Goal: Task Accomplishment & Management: Manage account settings

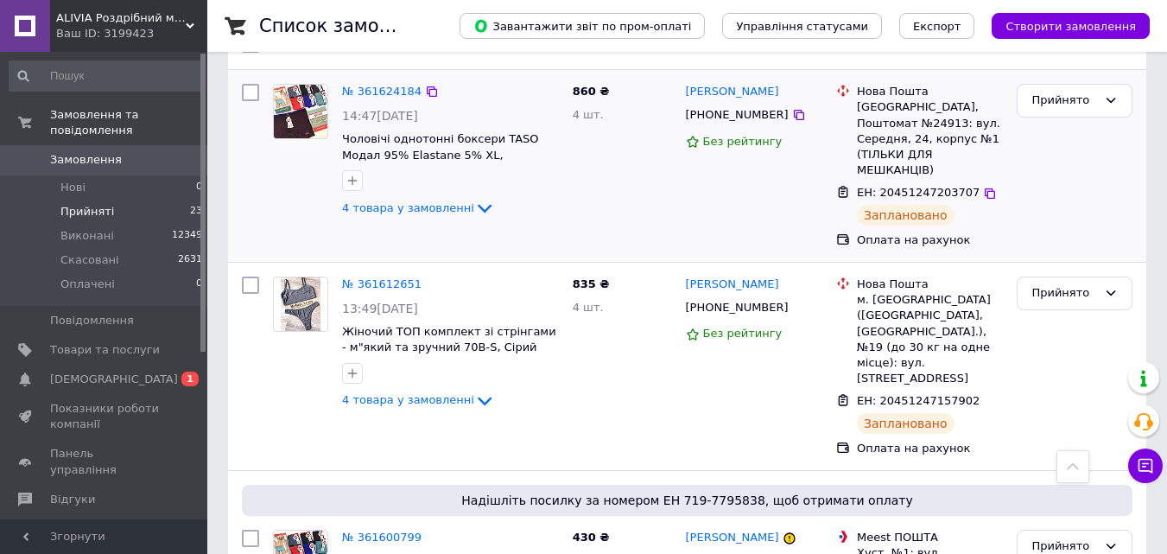
scroll to position [173, 0]
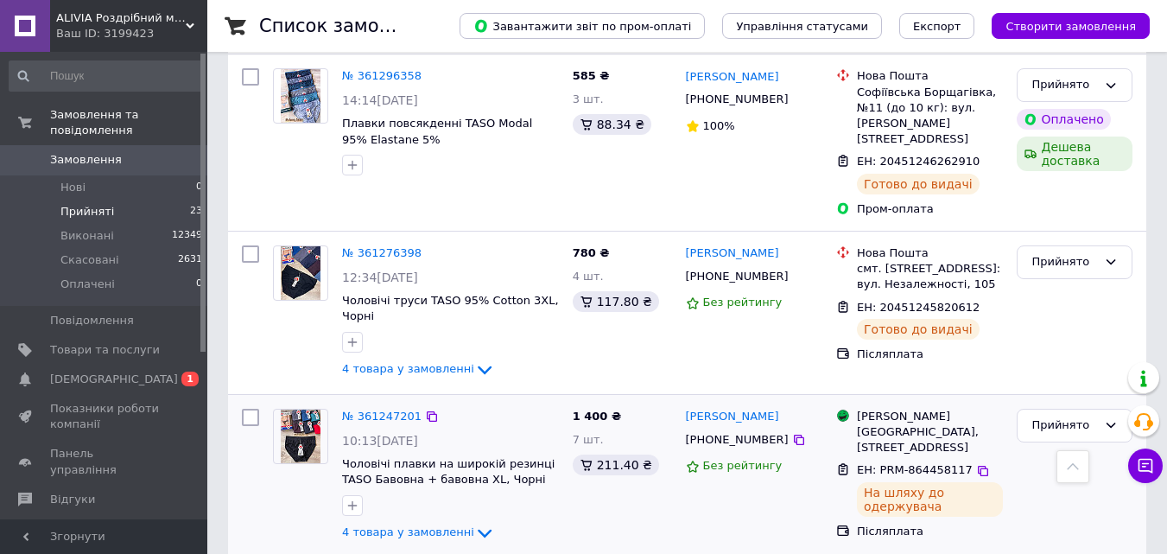
scroll to position [3186, 0]
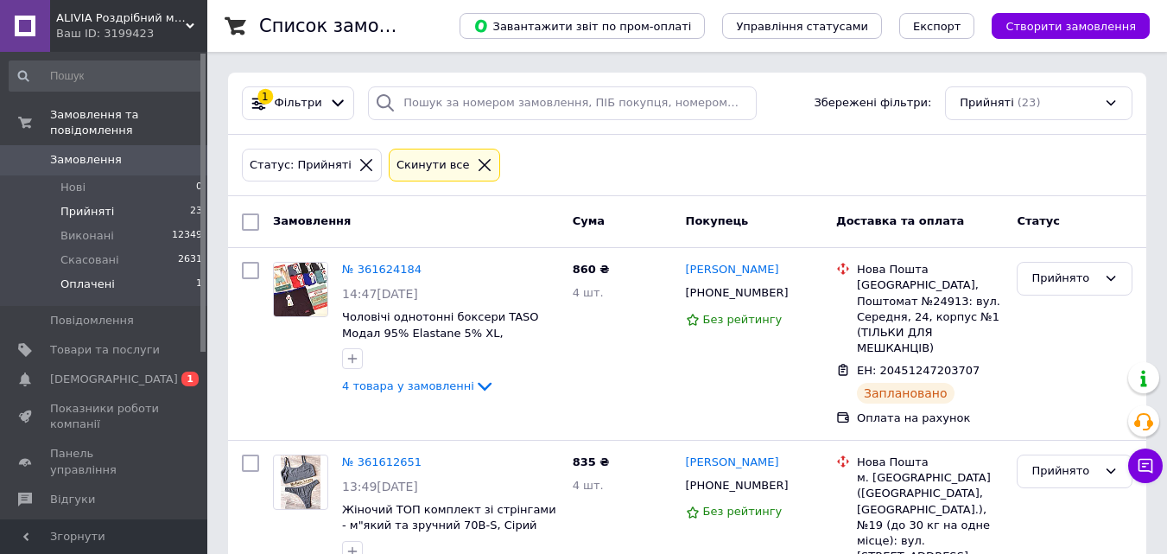
click at [111, 273] on li "Оплачені 1" at bounding box center [106, 288] width 212 height 33
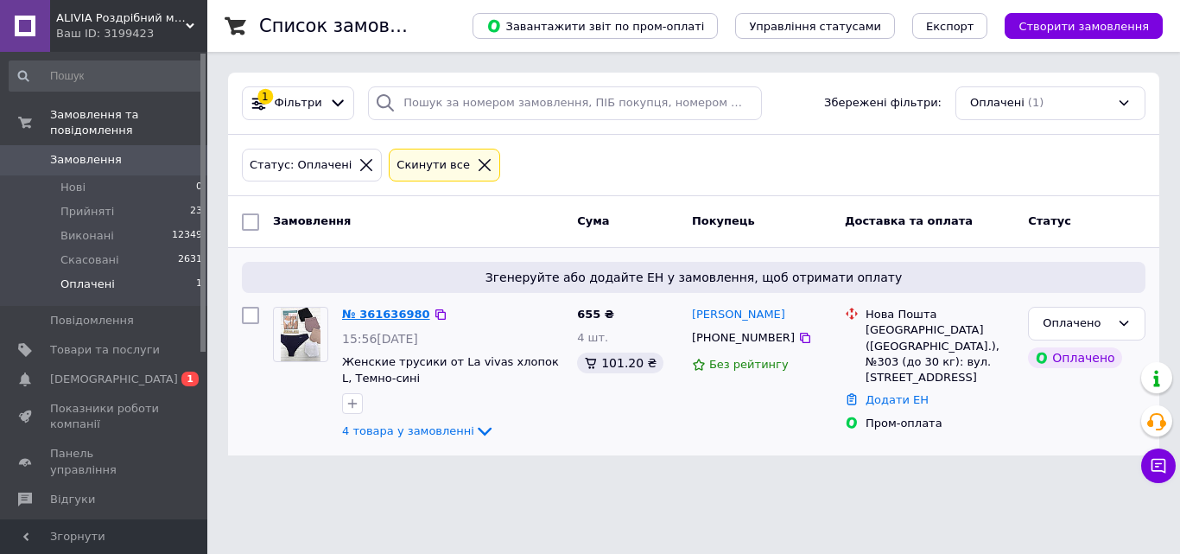
click at [385, 319] on link "№ 361636980" at bounding box center [386, 313] width 88 height 13
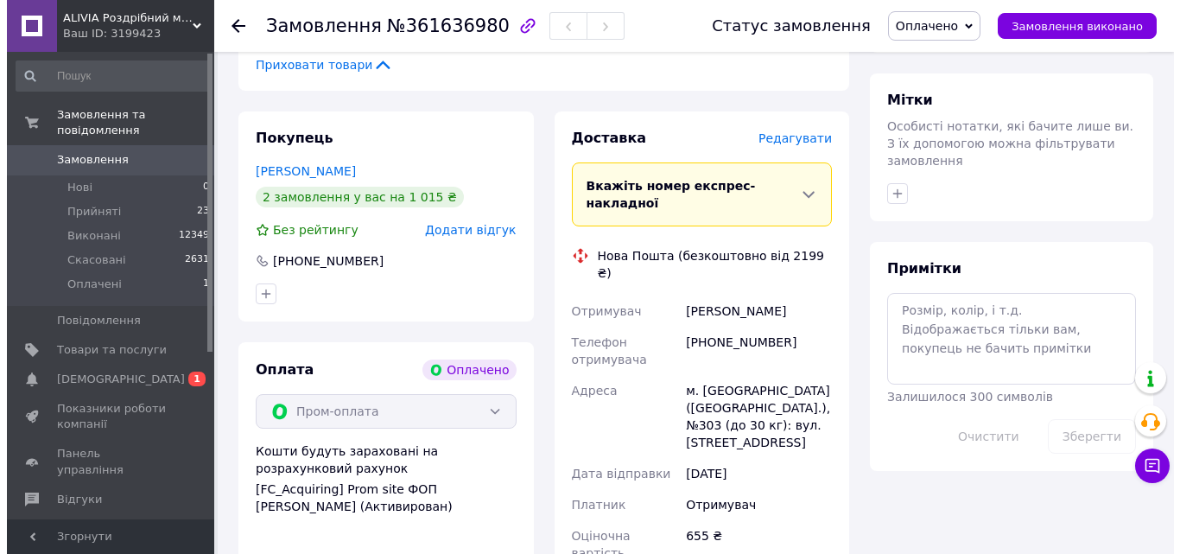
scroll to position [864, 0]
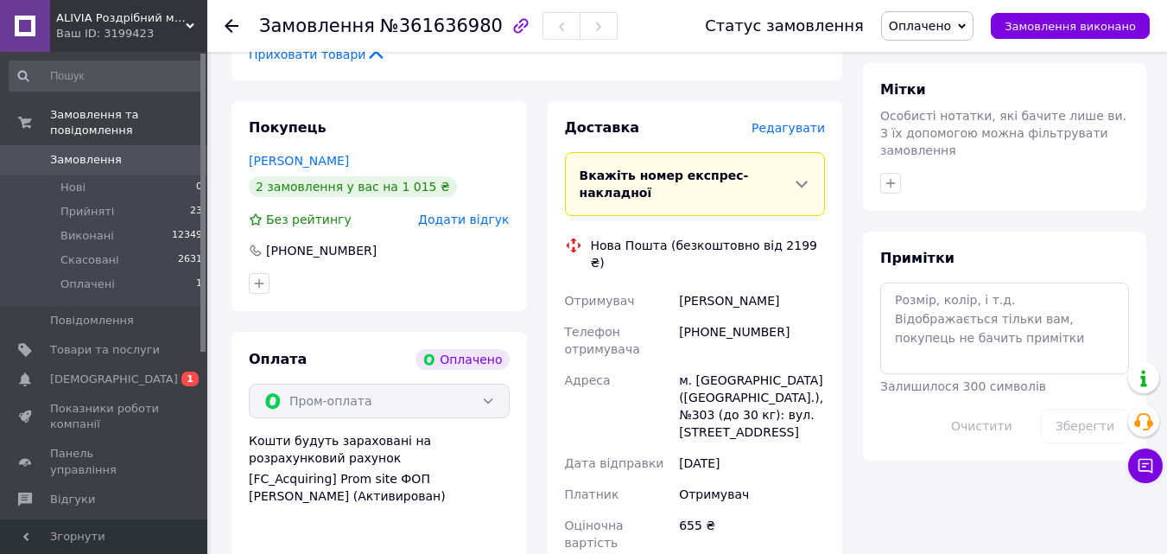
click at [951, 20] on span "Оплачено" at bounding box center [920, 26] width 62 height 14
click at [948, 51] on li "Прийнято" at bounding box center [927, 61] width 91 height 26
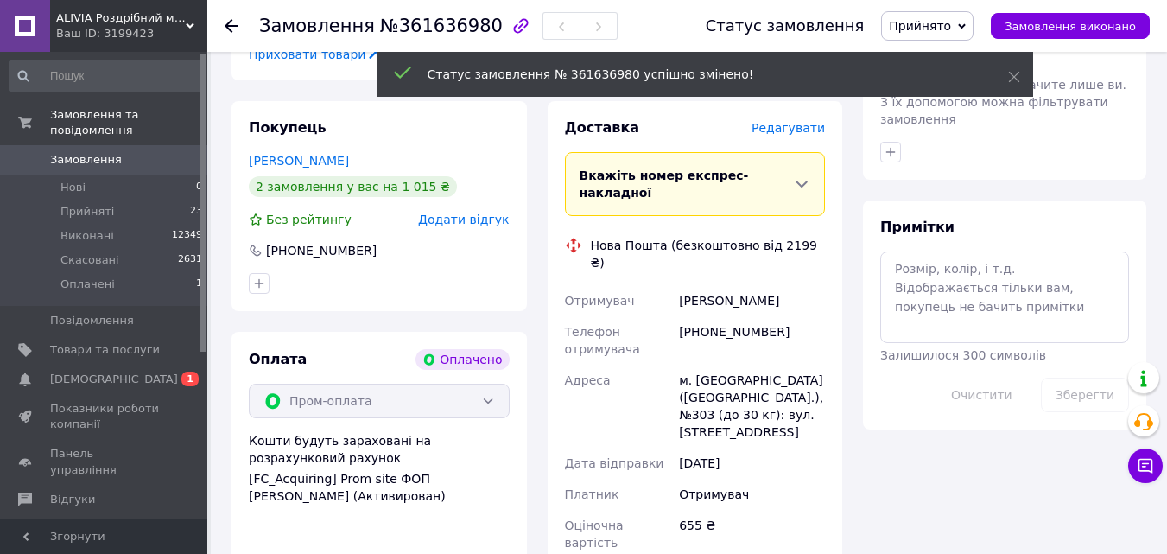
click at [790, 121] on span "Редагувати" at bounding box center [787, 128] width 73 height 14
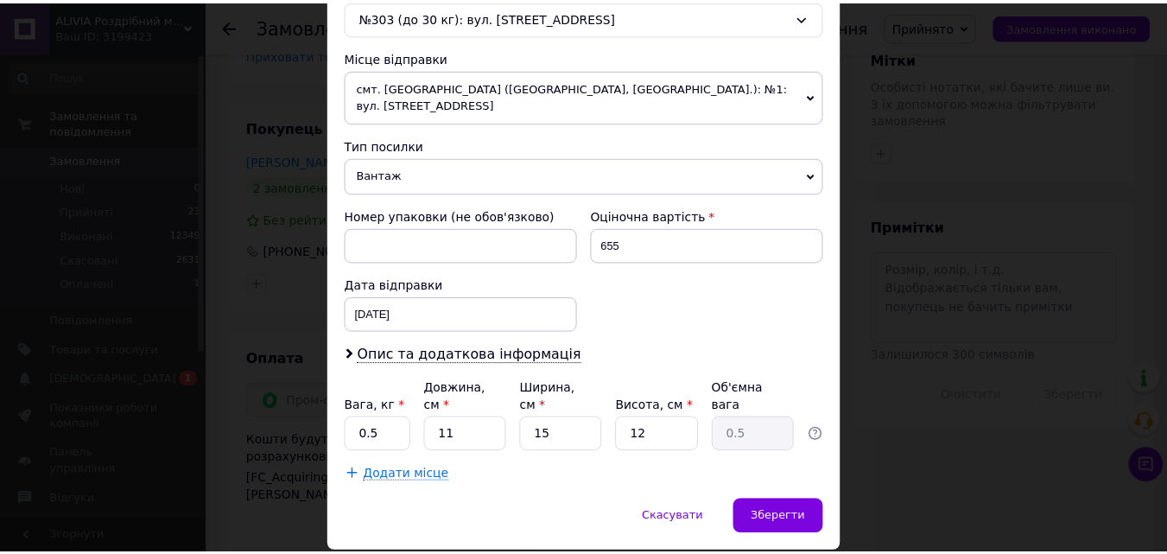
scroll to position [593, 0]
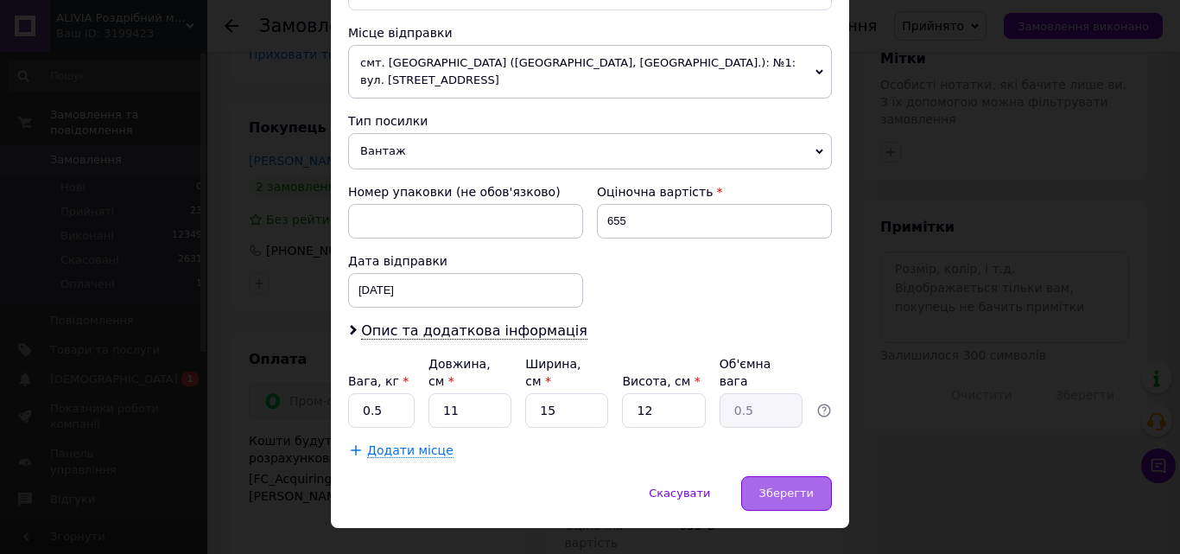
click at [790, 476] on div "Зберегти" at bounding box center [786, 493] width 91 height 35
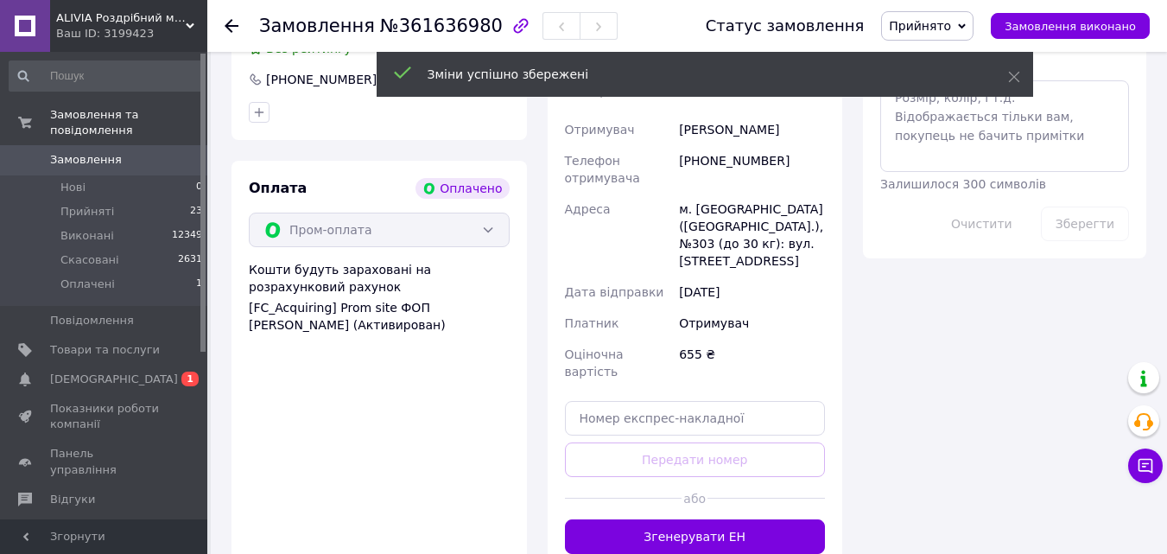
scroll to position [1036, 0]
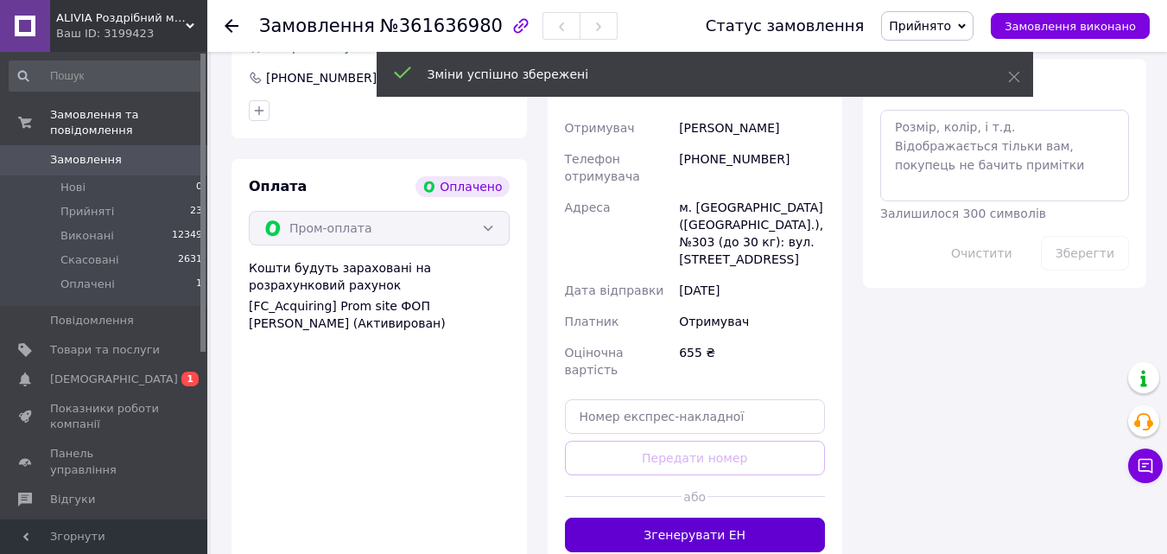
click at [720, 517] on button "Згенерувати ЕН" at bounding box center [695, 534] width 261 height 35
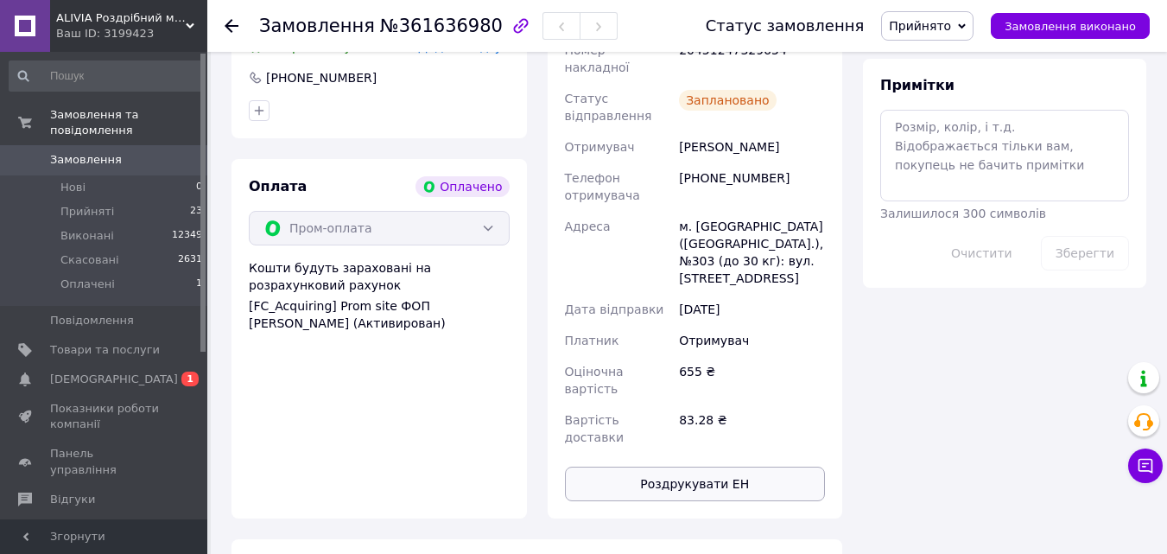
click at [706, 466] on button "Роздрукувати ЕН" at bounding box center [695, 483] width 261 height 35
click at [230, 27] on use at bounding box center [232, 26] width 14 height 14
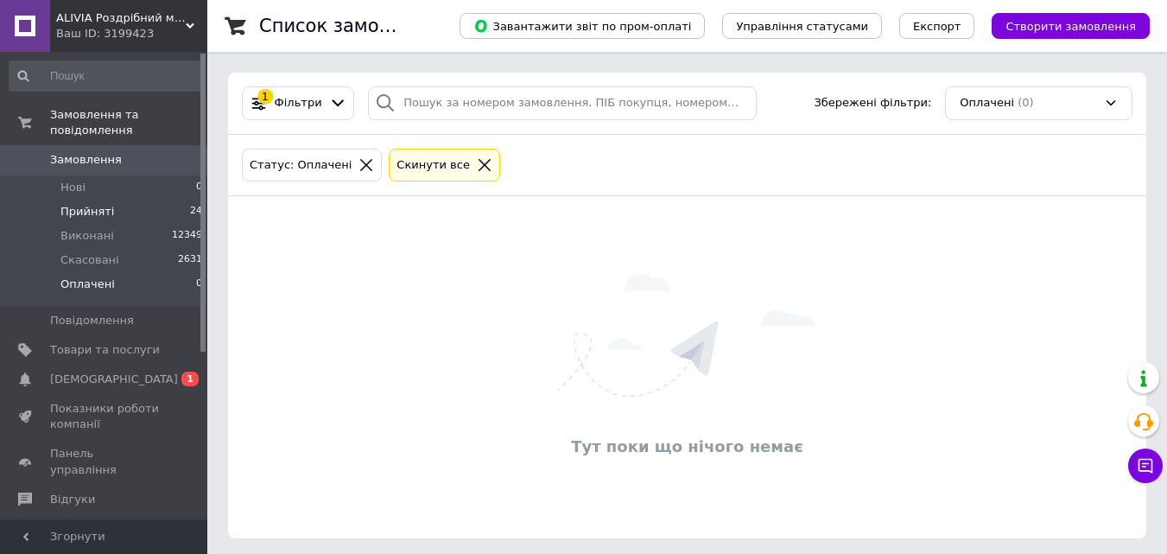
click at [134, 200] on li "Прийняті 24" at bounding box center [106, 212] width 212 height 24
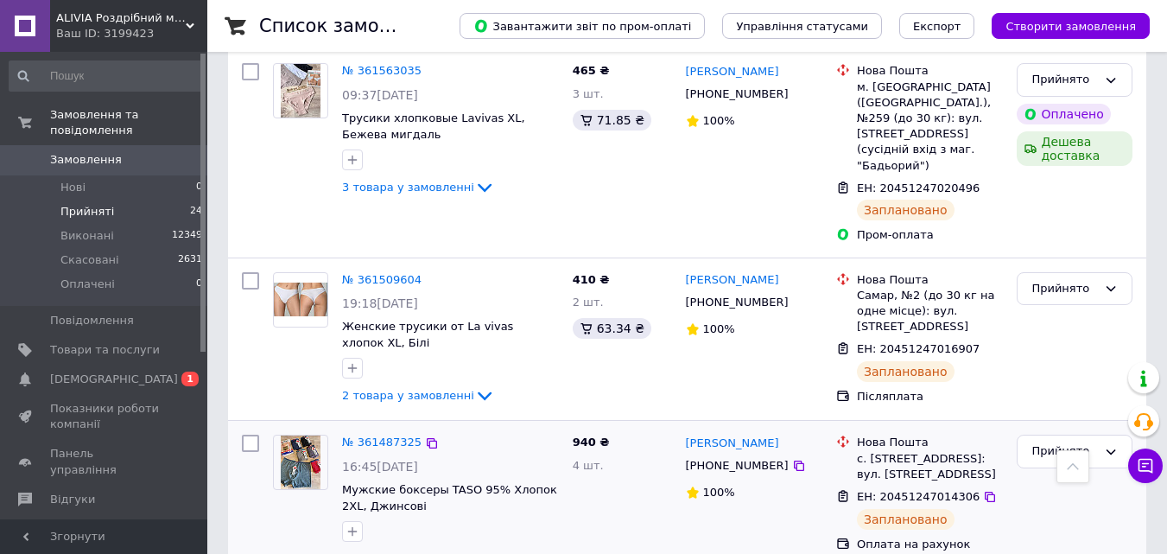
scroll to position [1244, 0]
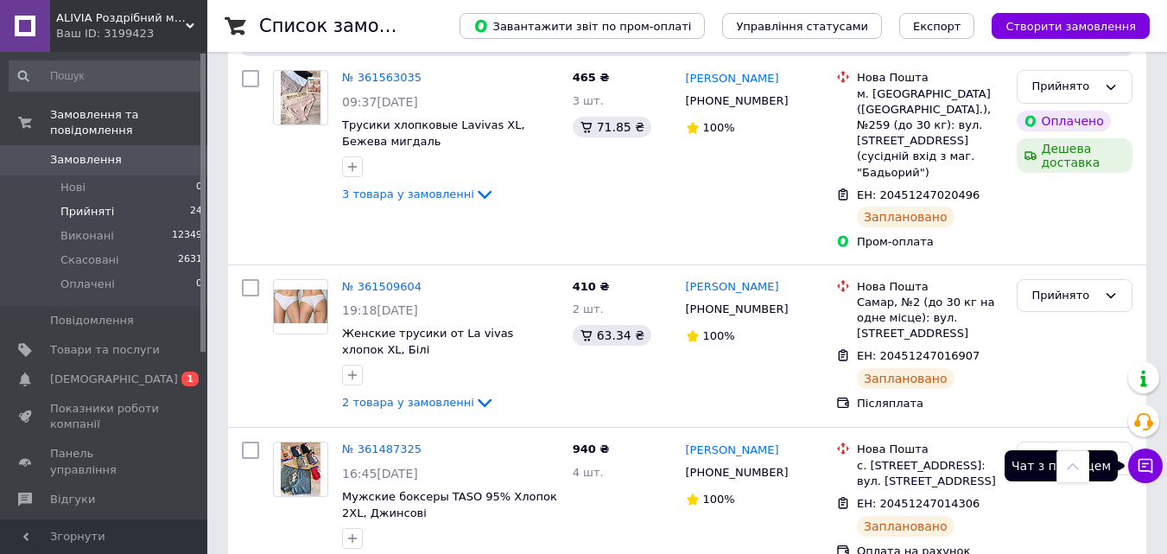
click at [1145, 473] on icon at bounding box center [1145, 465] width 17 height 17
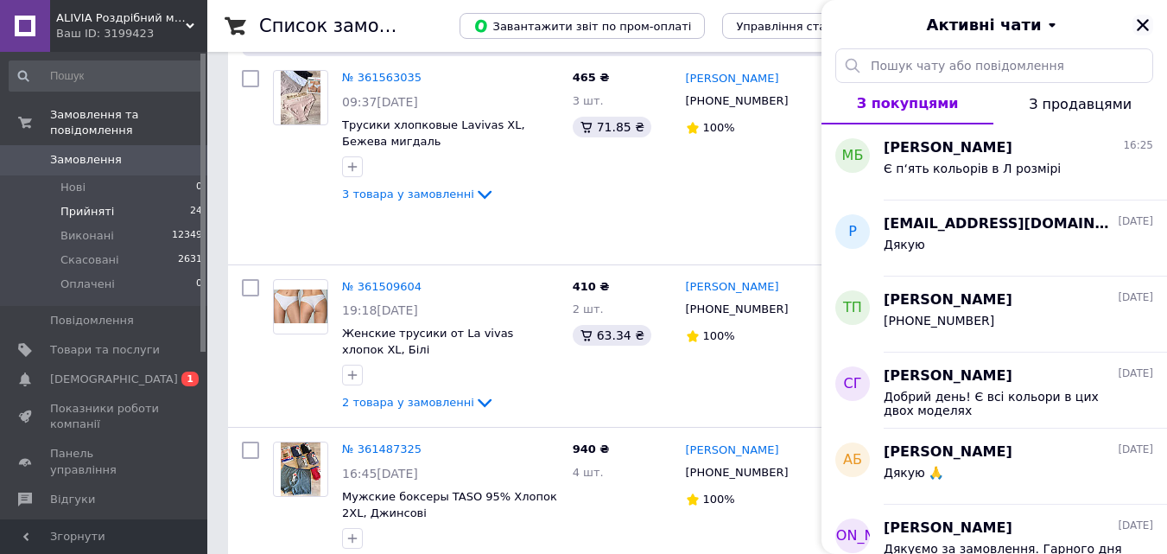
click at [1142, 19] on icon "Закрити" at bounding box center [1143, 25] width 16 height 16
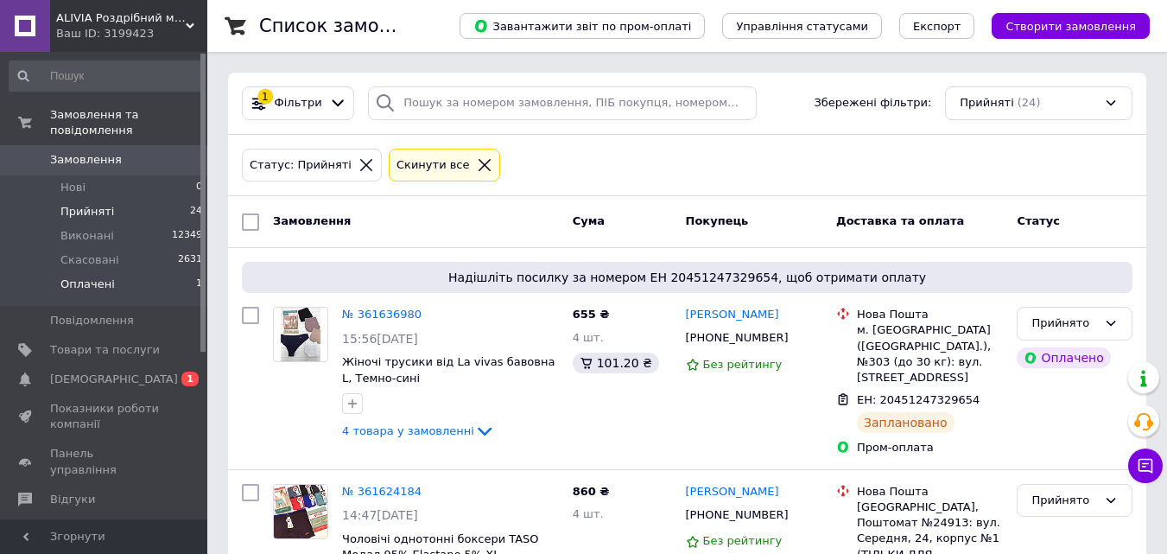
click at [139, 272] on li "Оплачені 1" at bounding box center [106, 288] width 212 height 33
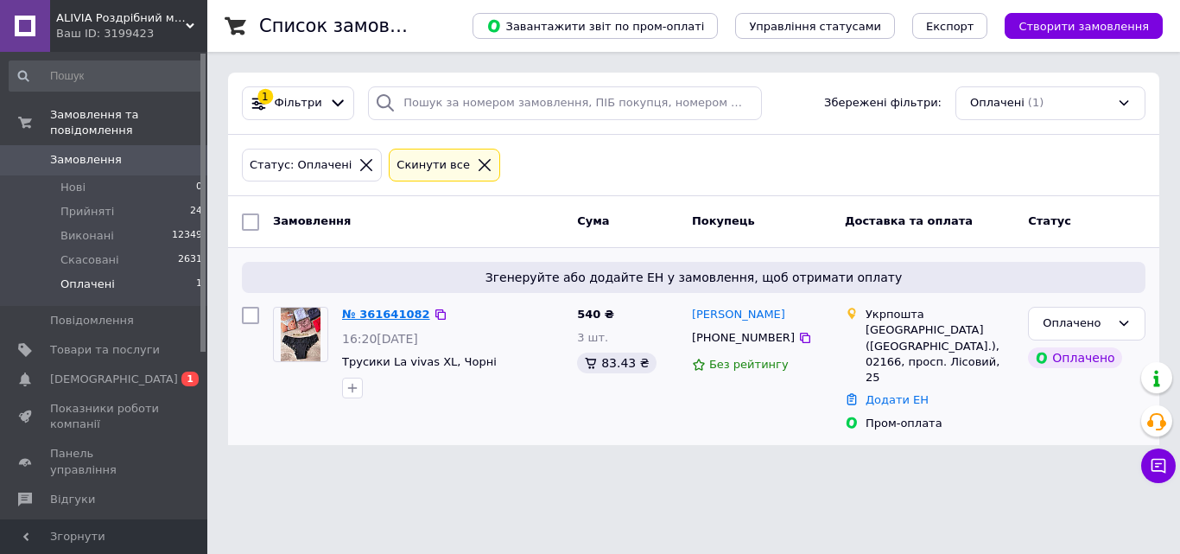
click at [407, 311] on link "№ 361641082" at bounding box center [386, 313] width 88 height 13
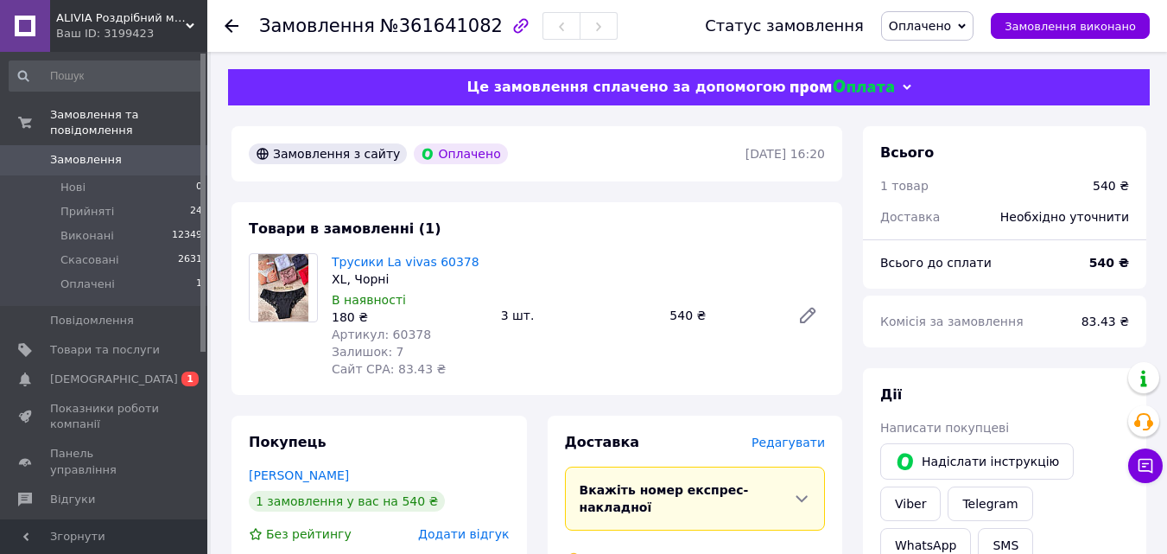
click at [941, 19] on span "Оплачено" at bounding box center [920, 26] width 62 height 14
click at [955, 57] on li "Прийнято" at bounding box center [927, 61] width 91 height 26
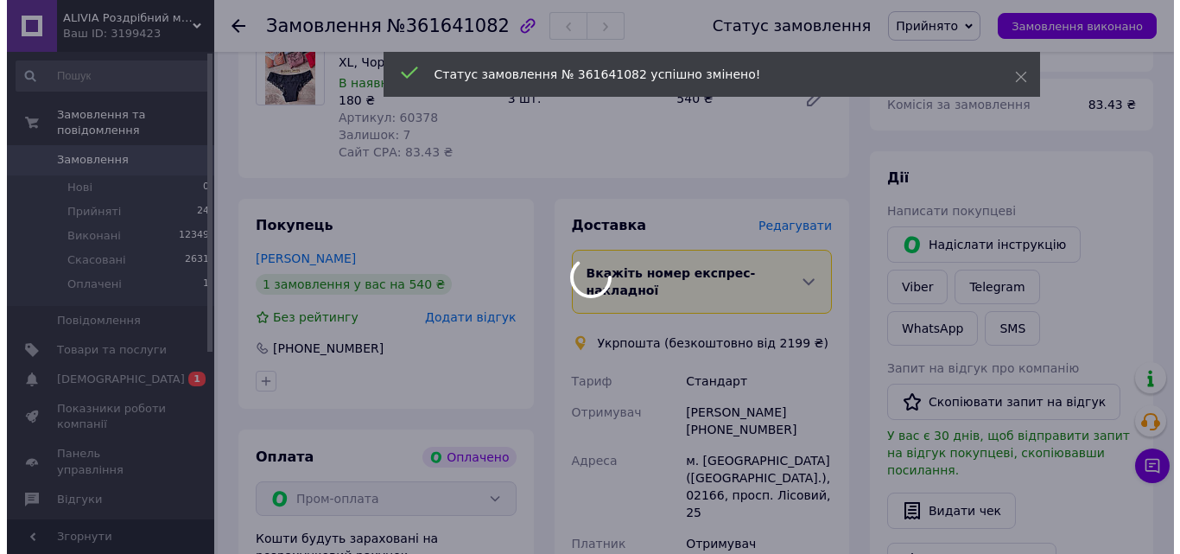
scroll to position [173, 0]
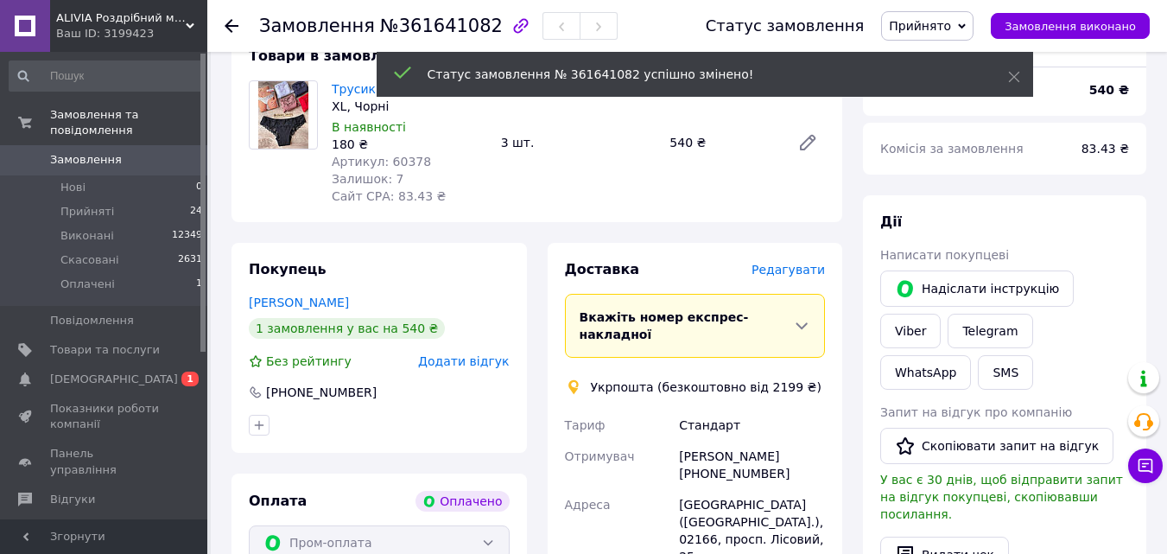
click at [784, 268] on span "Редагувати" at bounding box center [787, 270] width 73 height 14
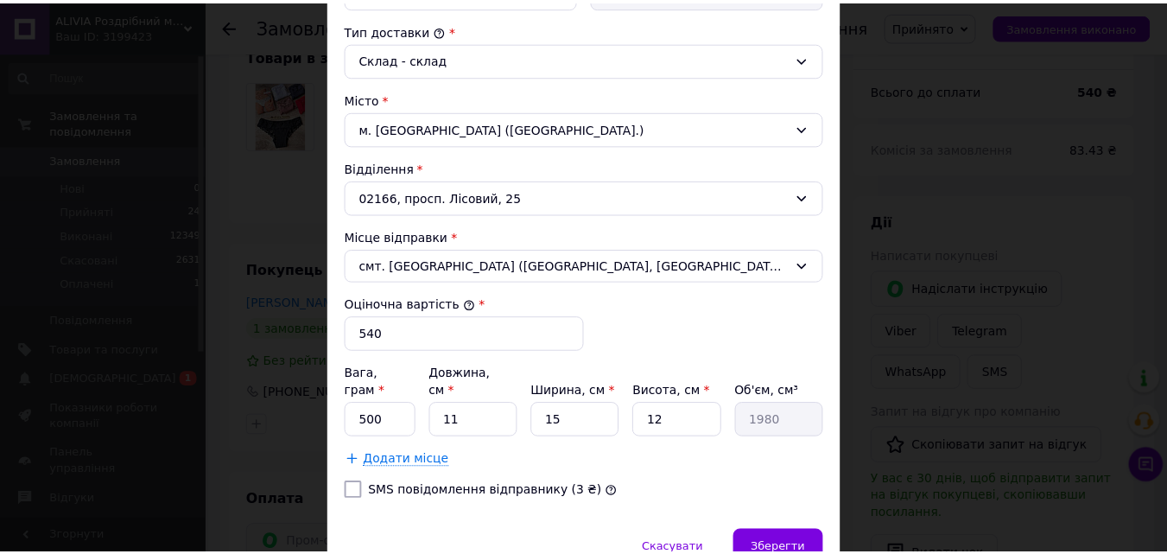
scroll to position [518, 0]
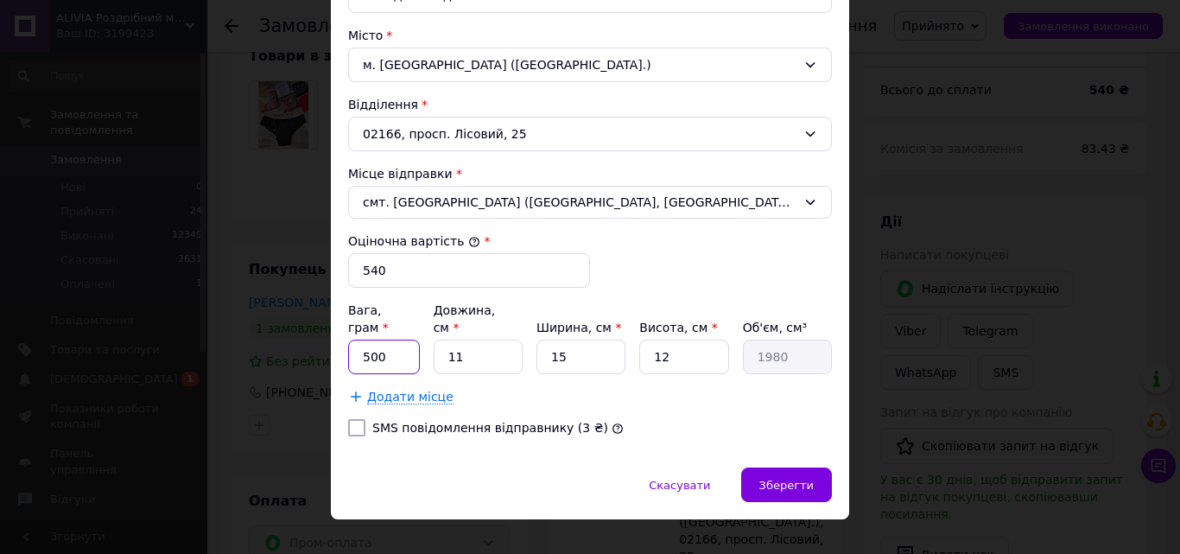
click at [366, 339] on input "500" at bounding box center [384, 356] width 72 height 35
type input "100"
click at [692, 343] on input "12" at bounding box center [683, 356] width 89 height 35
type input "1"
type input "165"
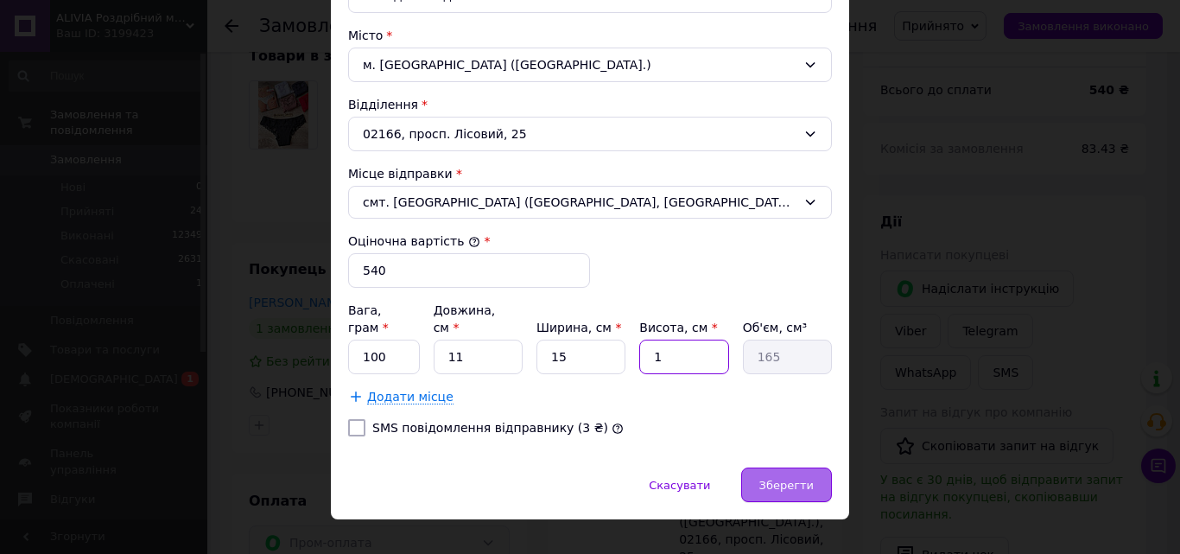
type input "1"
click at [802, 479] on span "Зберегти" at bounding box center [786, 485] width 54 height 13
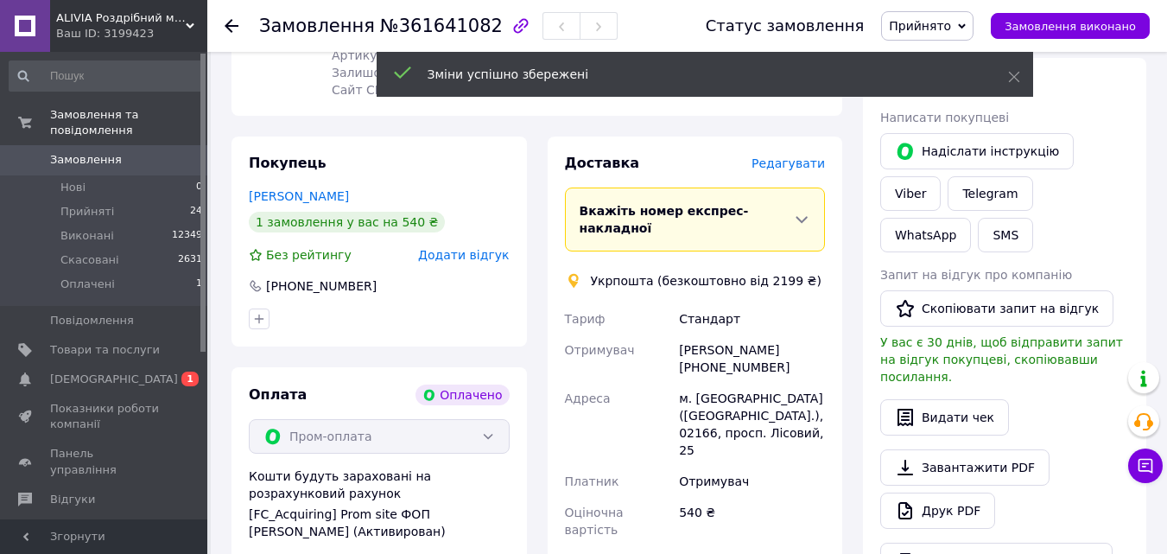
scroll to position [432, 0]
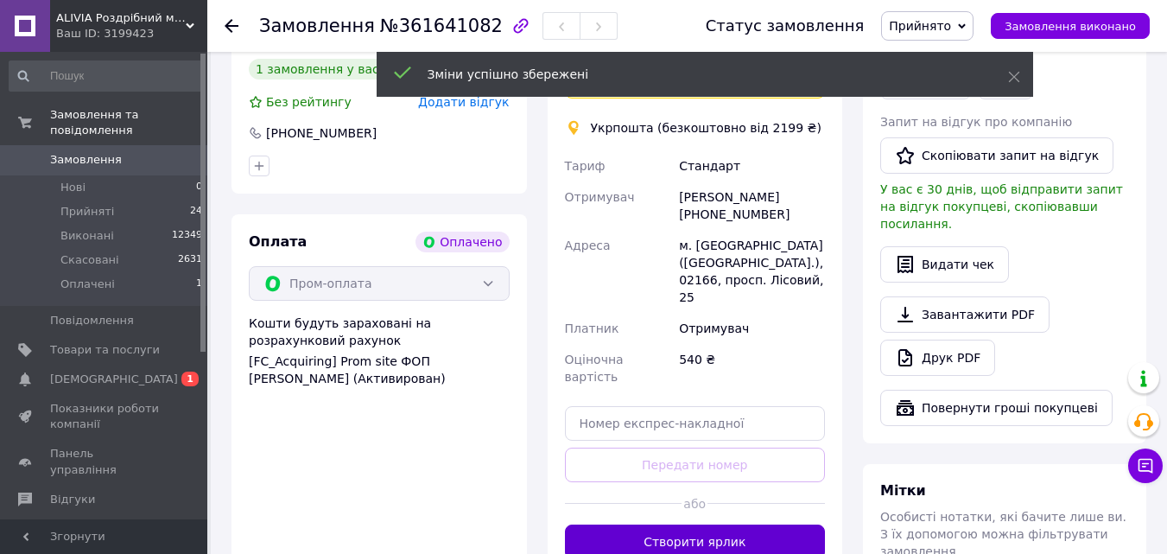
click at [700, 524] on button "Створити ярлик" at bounding box center [695, 541] width 261 height 35
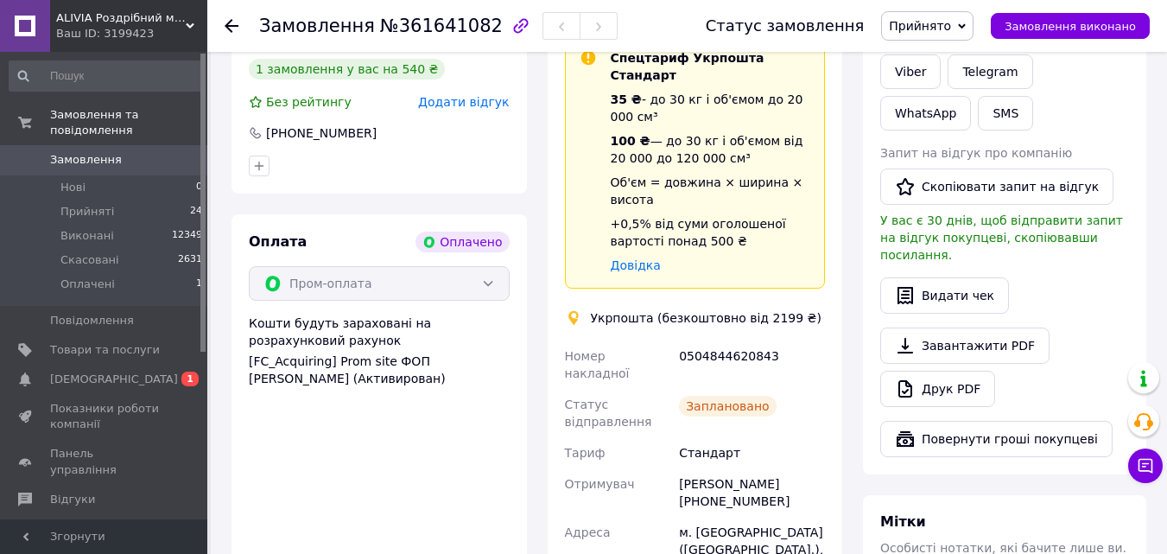
click at [236, 24] on icon at bounding box center [232, 26] width 14 height 14
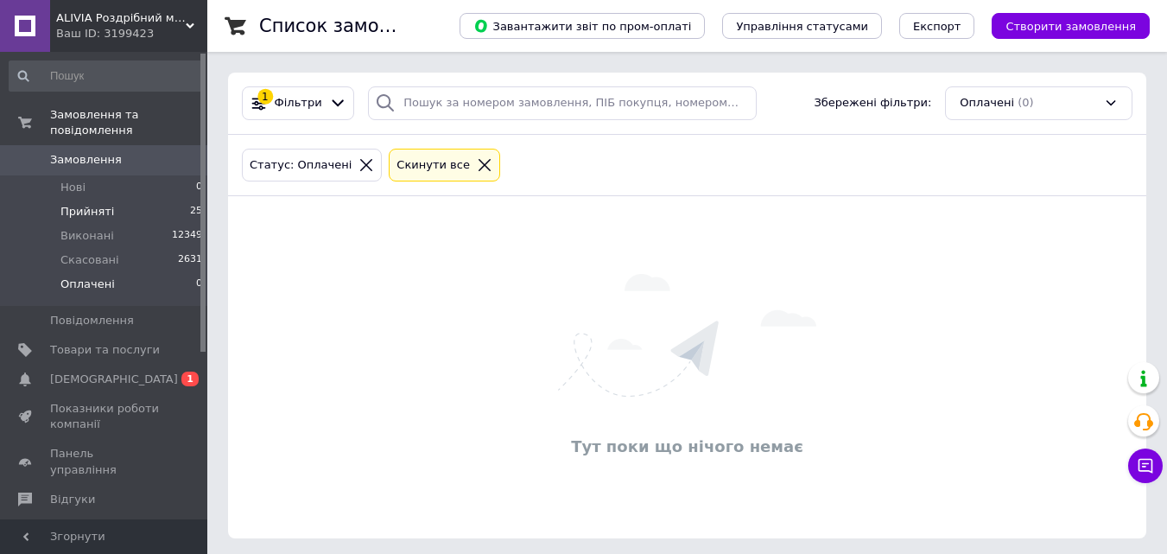
click at [127, 200] on li "Прийняті 25" at bounding box center [106, 212] width 212 height 24
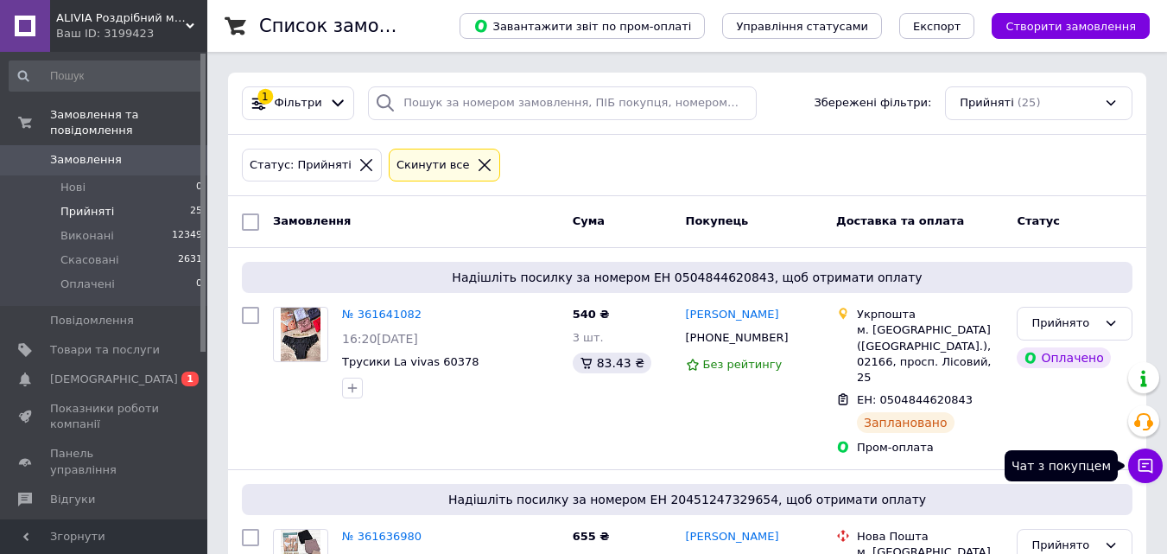
click at [1144, 476] on button "Чат з покупцем" at bounding box center [1145, 465] width 35 height 35
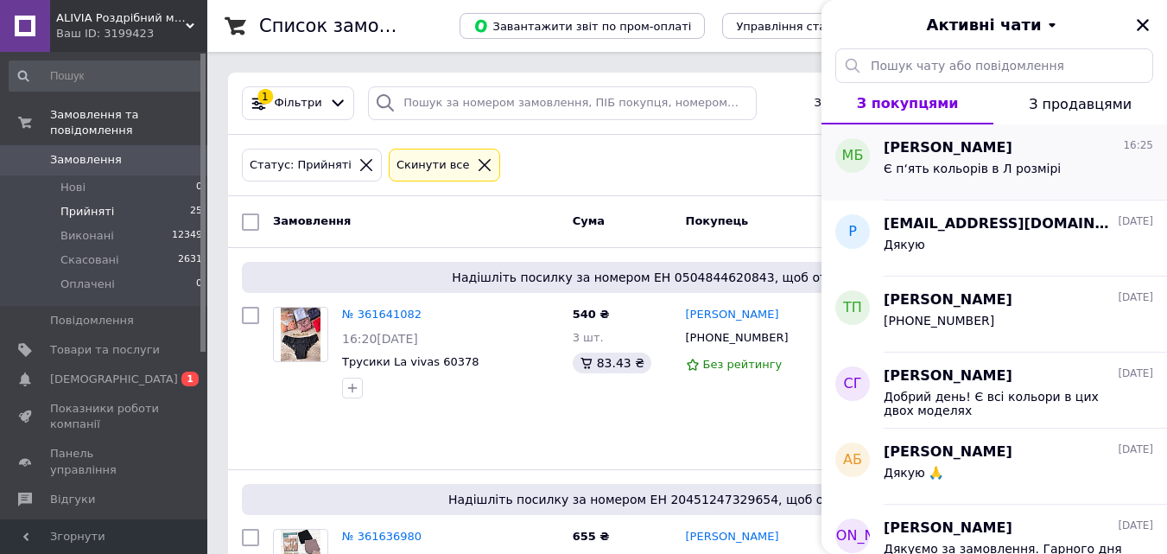
click at [1054, 149] on div "Магдалина Білинець 16:25" at bounding box center [1018, 148] width 269 height 20
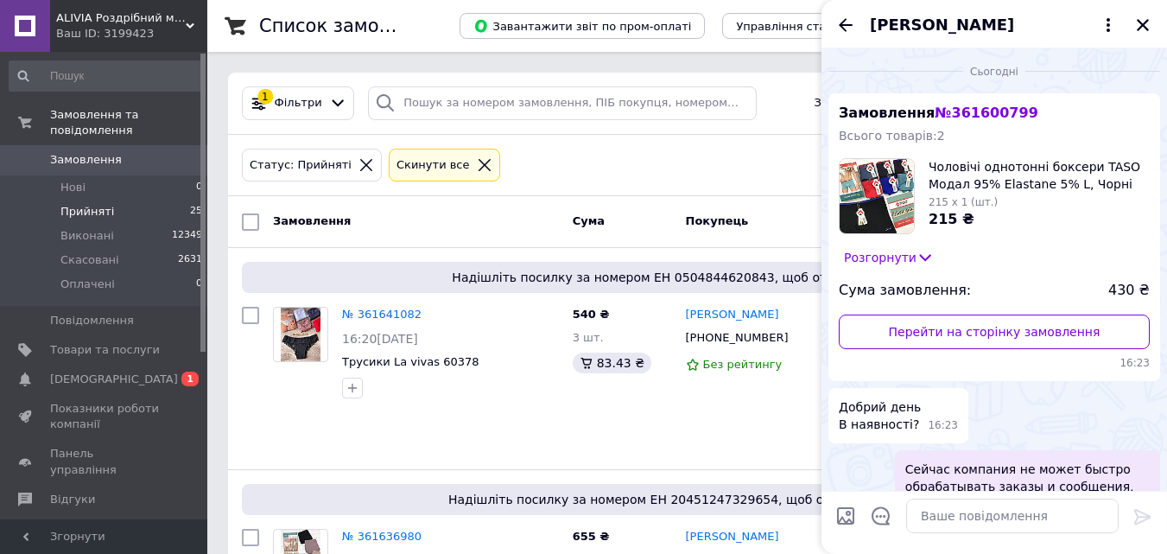
click at [916, 254] on icon at bounding box center [924, 257] width 17 height 17
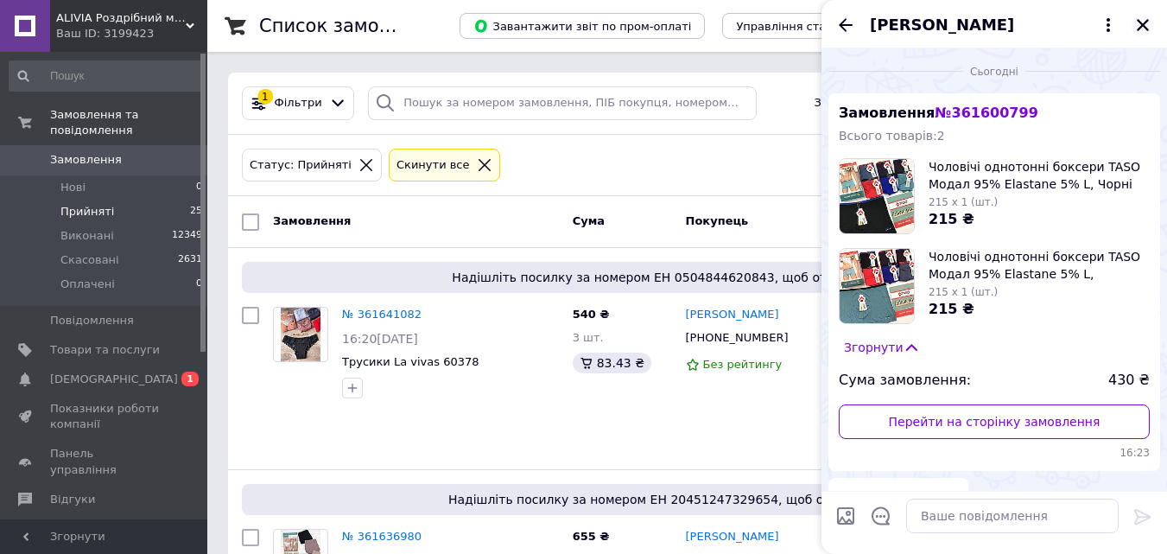
click at [1143, 23] on icon "Закрити" at bounding box center [1143, 25] width 16 height 16
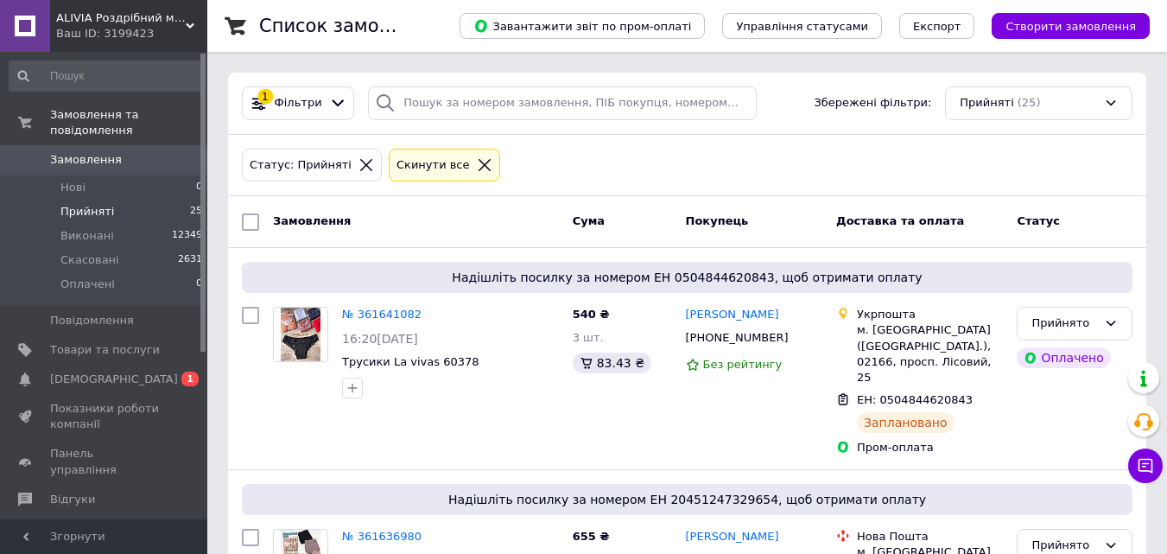
click at [124, 200] on li "Прийняті 25" at bounding box center [106, 212] width 212 height 24
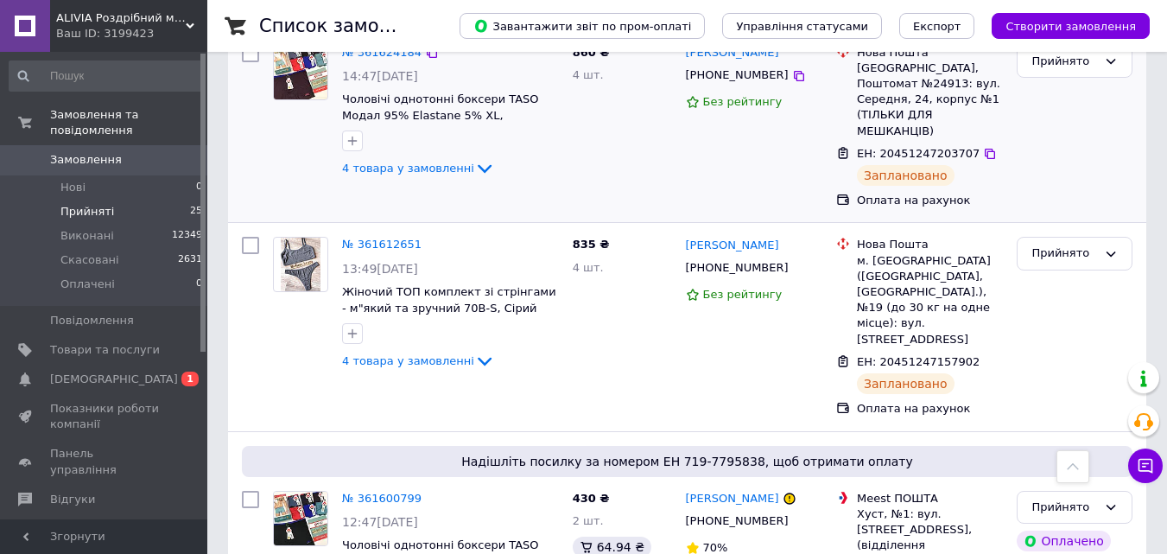
scroll to position [691, 0]
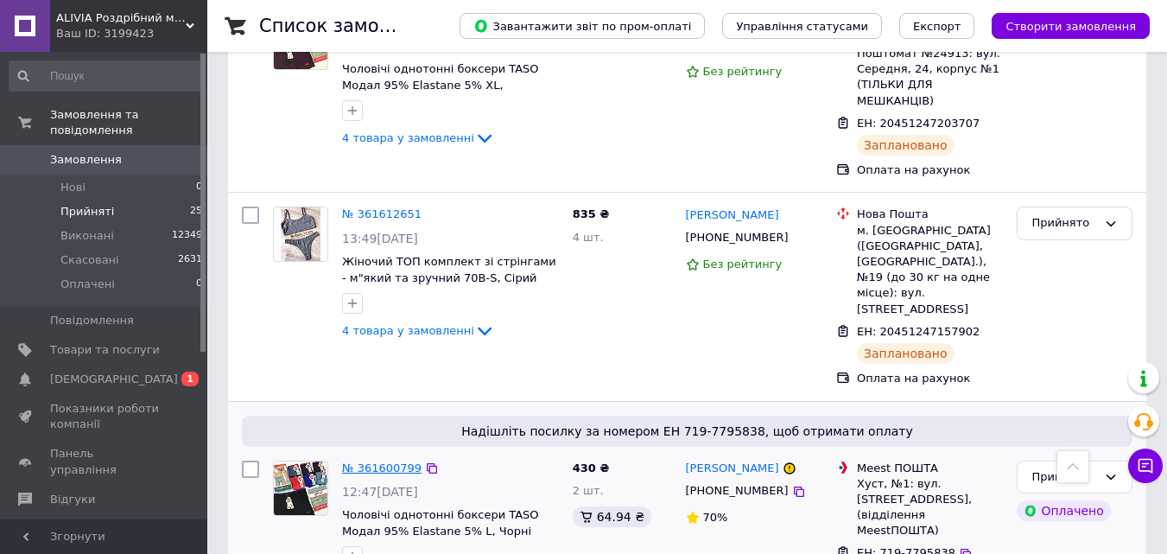
click at [395, 461] on link "№ 361600799" at bounding box center [381, 467] width 79 height 13
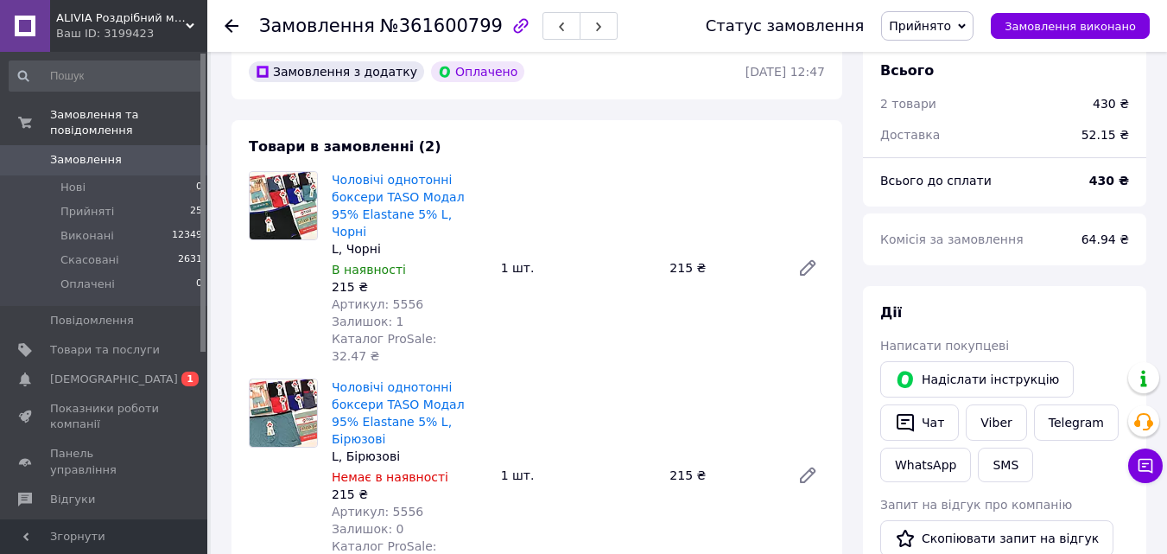
scroll to position [86, 0]
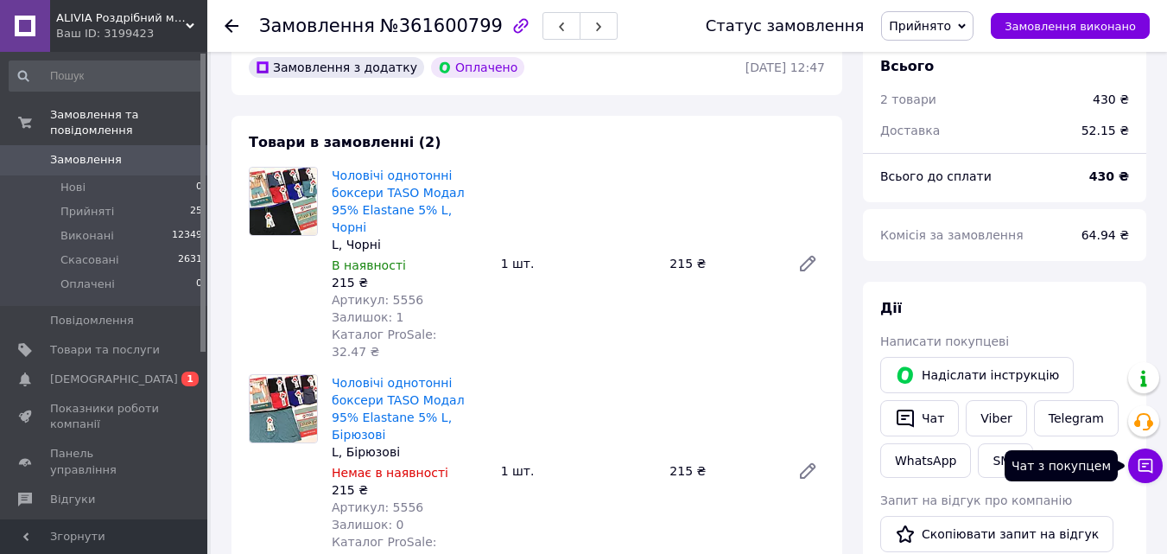
click at [1146, 473] on icon at bounding box center [1145, 465] width 17 height 17
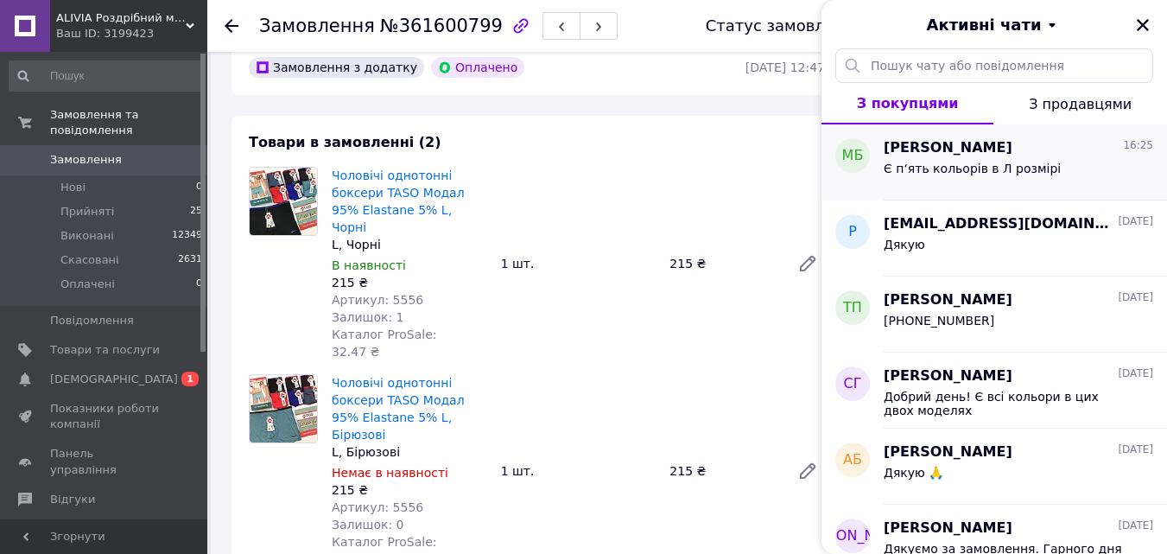
click at [977, 155] on span "[PERSON_NAME]" at bounding box center [948, 148] width 129 height 20
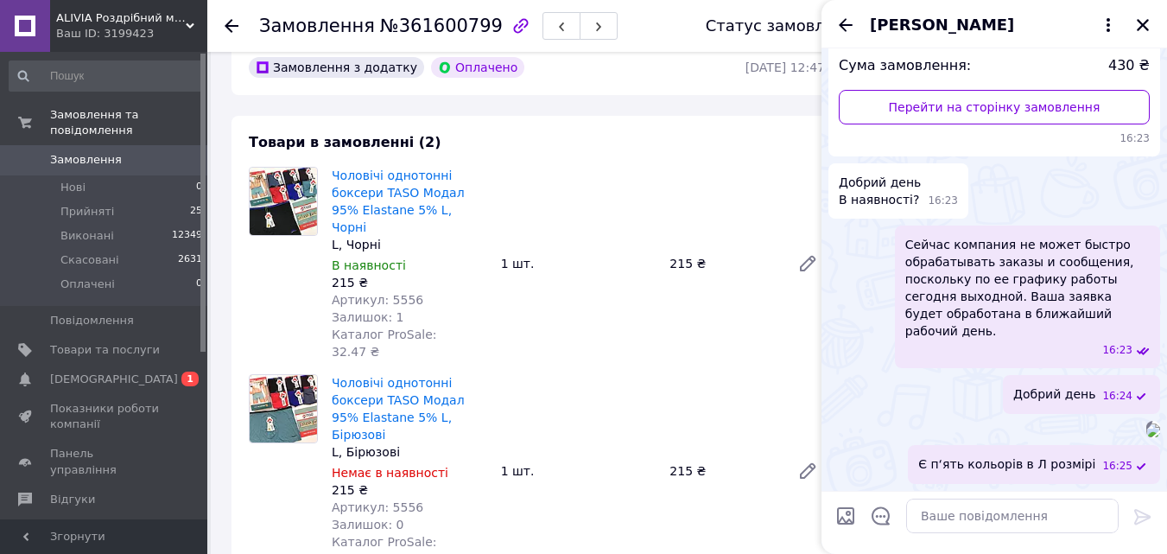
scroll to position [449, 0]
click at [943, 514] on textarea at bounding box center [1012, 515] width 212 height 35
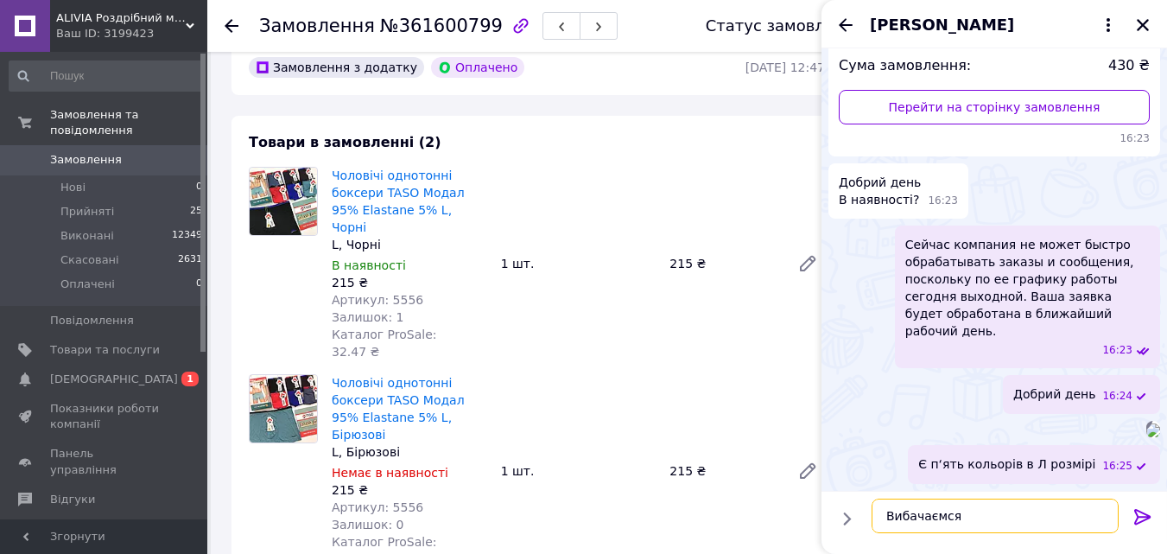
type textarea "Вибачаємся"
click at [1138, 513] on icon at bounding box center [1142, 517] width 16 height 16
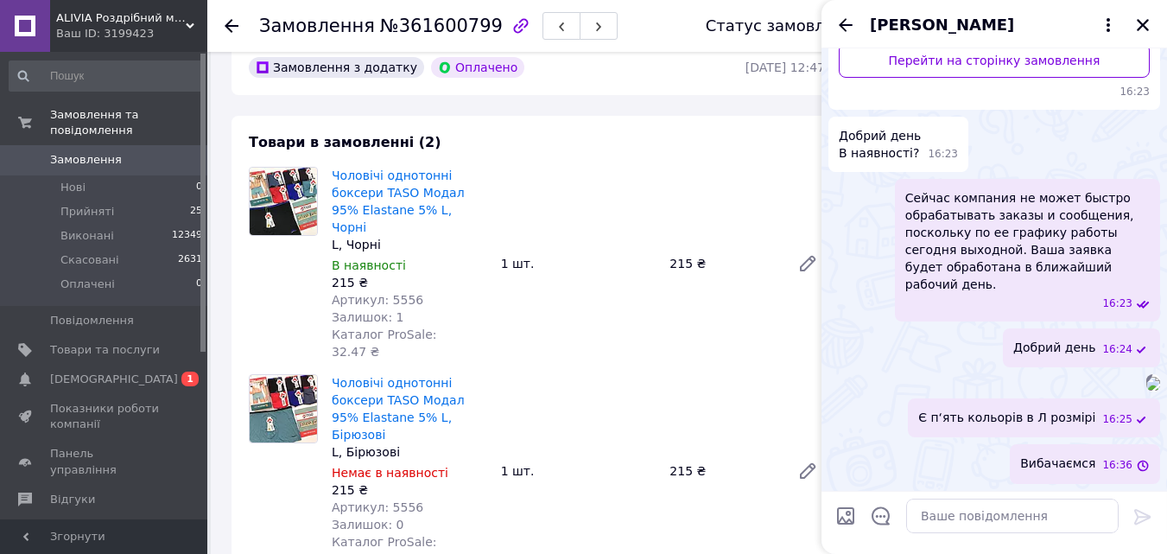
scroll to position [495, 0]
click at [961, 520] on textarea at bounding box center [1012, 515] width 212 height 35
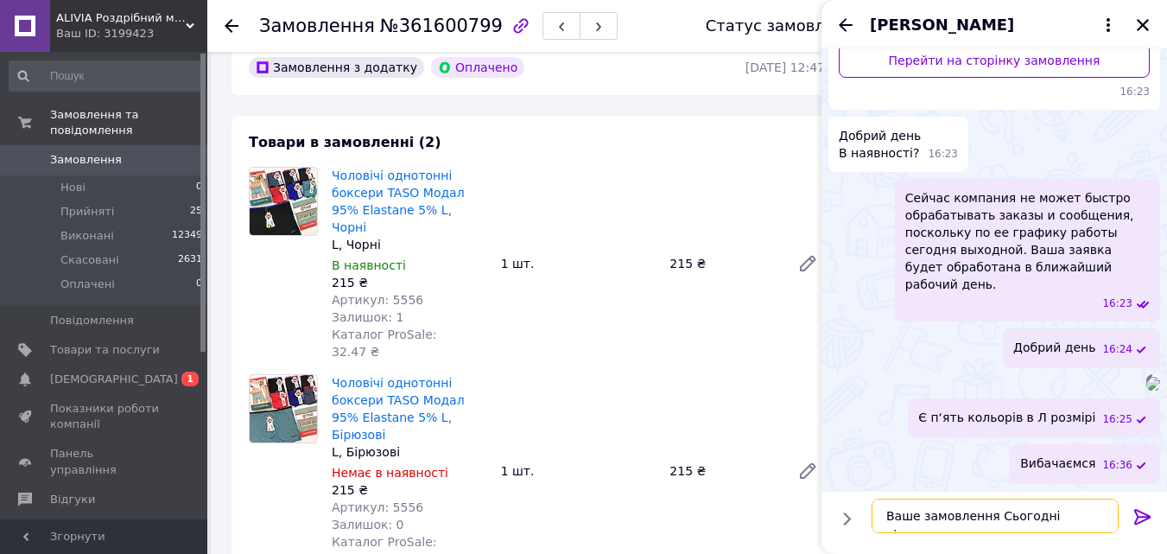
scroll to position [10, 0]
type textarea "Ваше замовлення Сьогодні відправимо"
click at [1139, 515] on icon at bounding box center [1142, 516] width 21 height 21
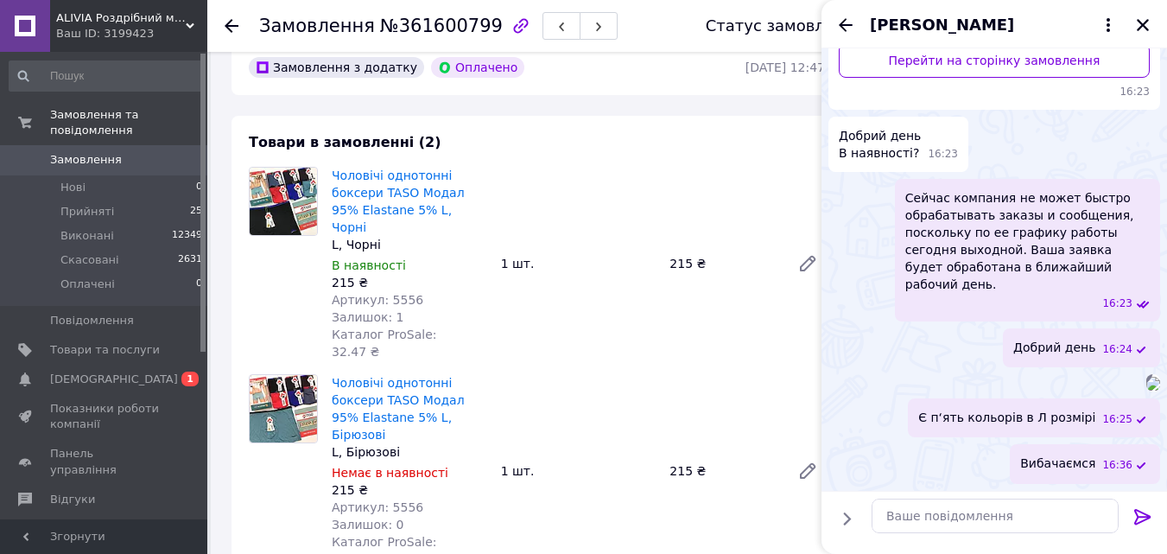
scroll to position [559, 0]
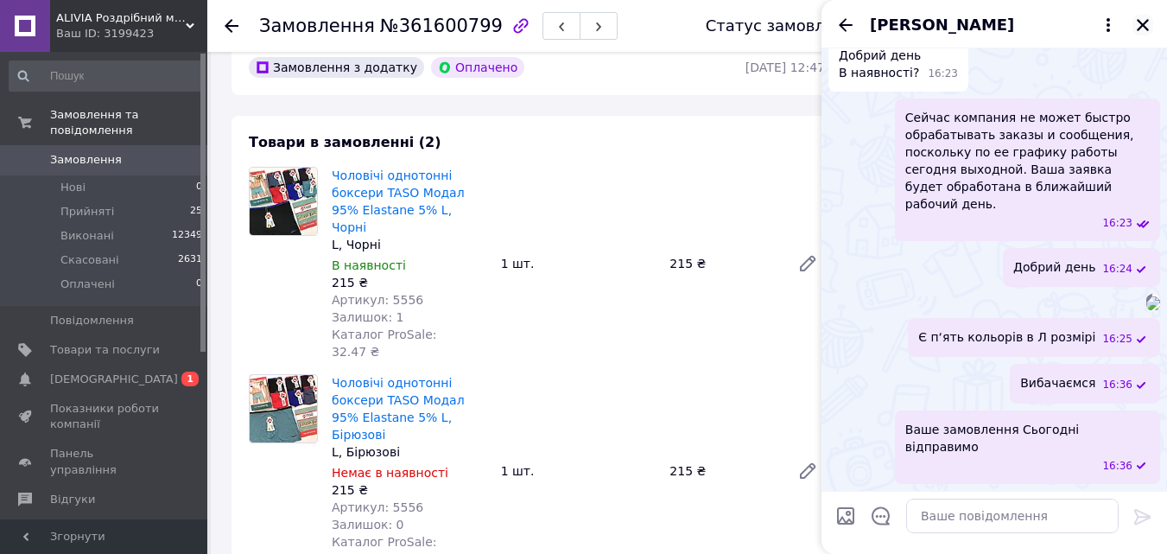
click at [1146, 22] on icon "Закрити" at bounding box center [1143, 25] width 12 height 12
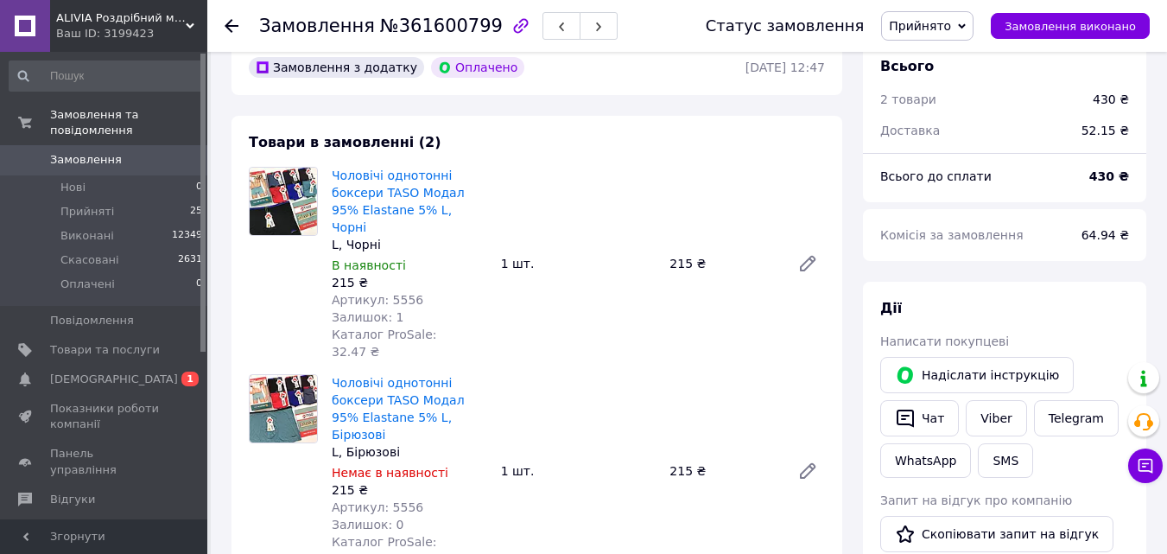
click at [231, 22] on icon at bounding box center [232, 26] width 14 height 14
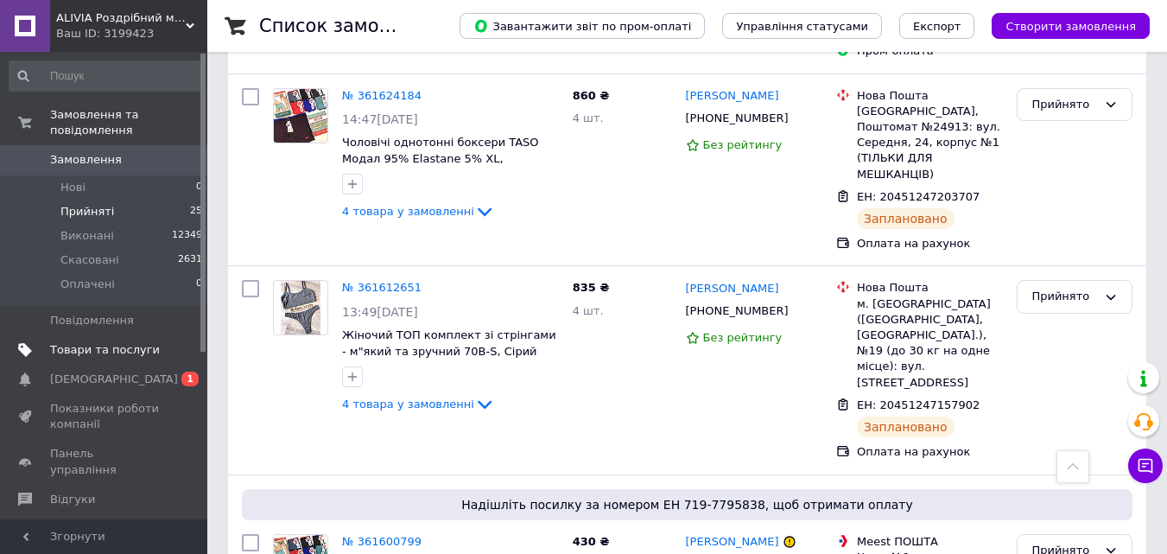
scroll to position [345, 0]
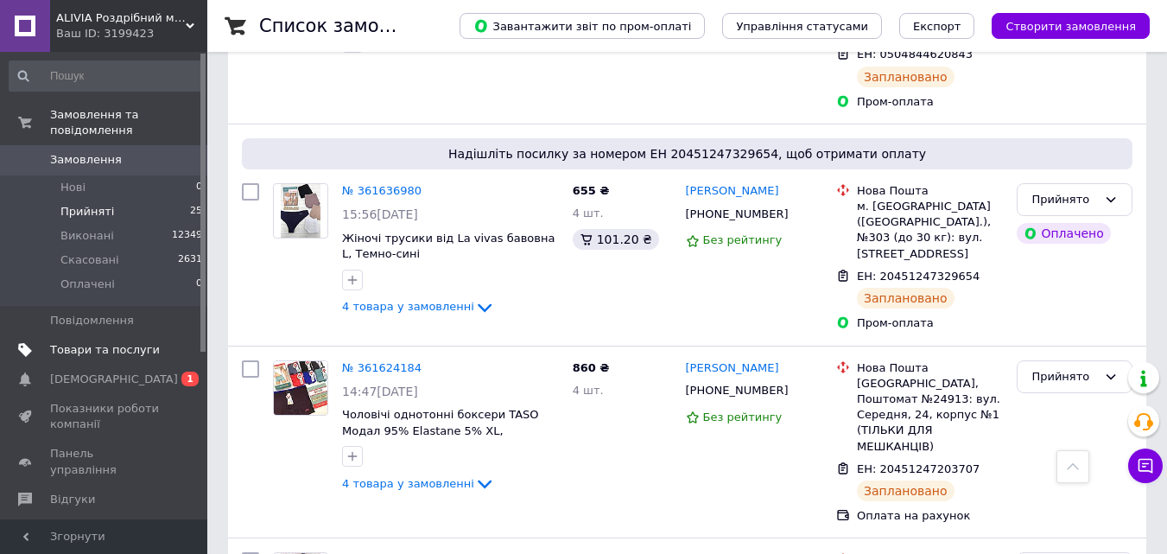
click at [140, 342] on span "Товари та послуги" at bounding box center [105, 350] width 110 height 16
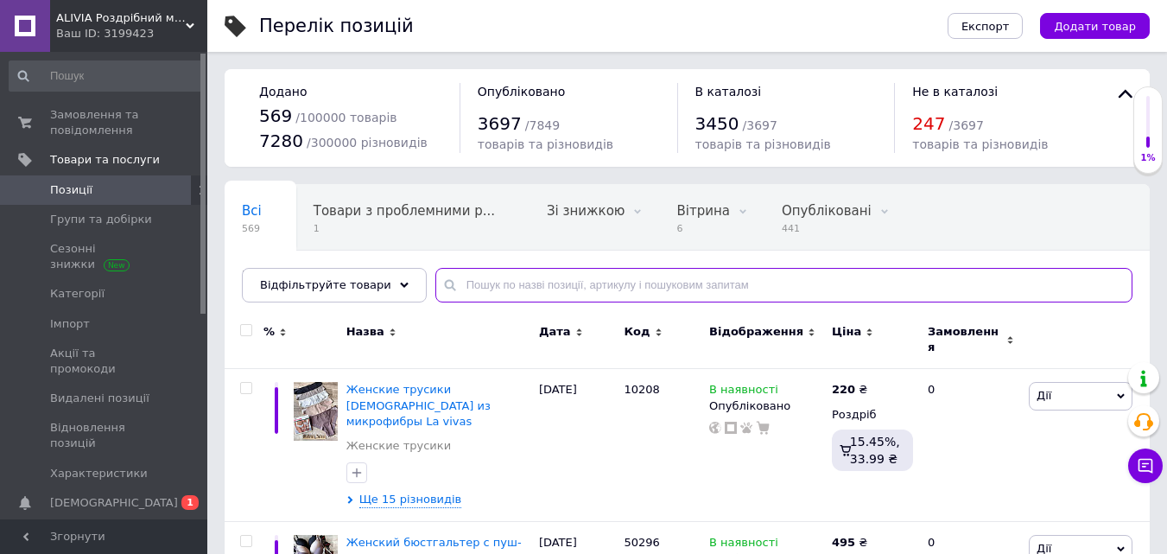
click at [498, 284] on input "text" at bounding box center [783, 285] width 697 height 35
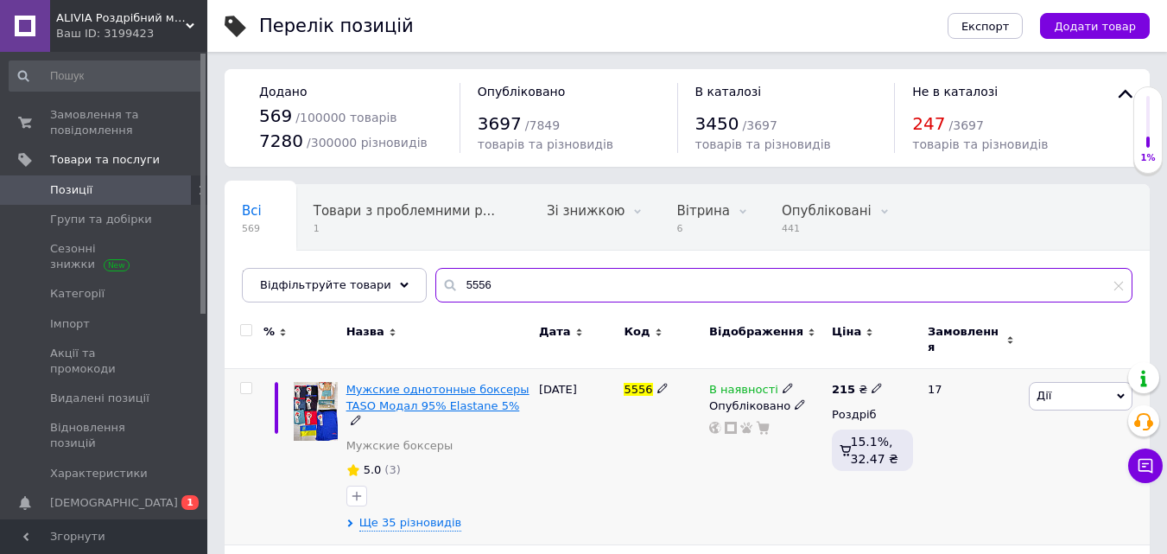
type input "5556"
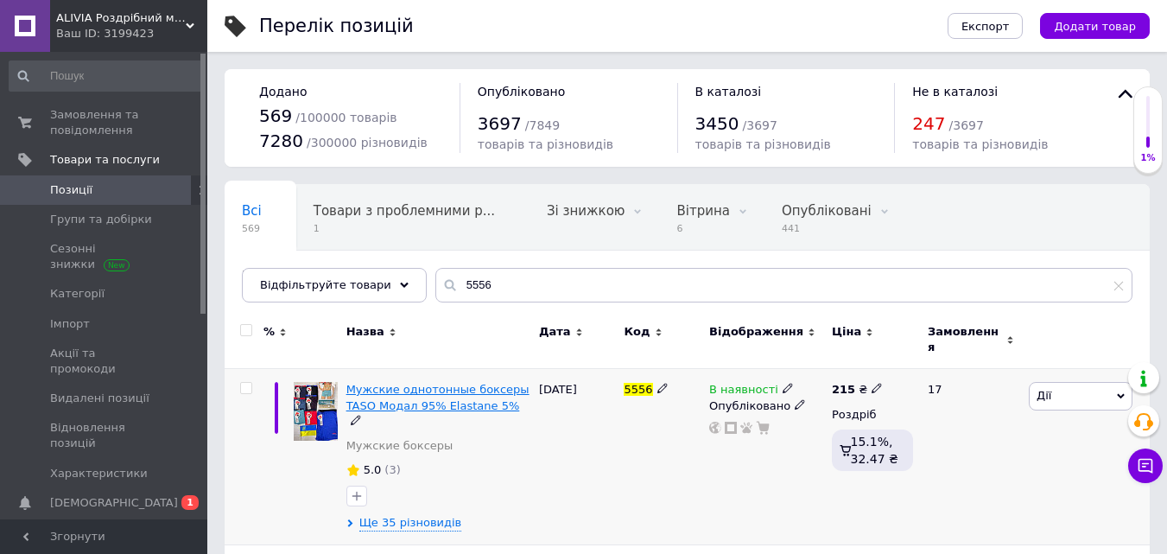
click at [434, 383] on span "Мужские однотонные боксеры TASO Модал 95% Elastane 5%" at bounding box center [437, 397] width 183 height 29
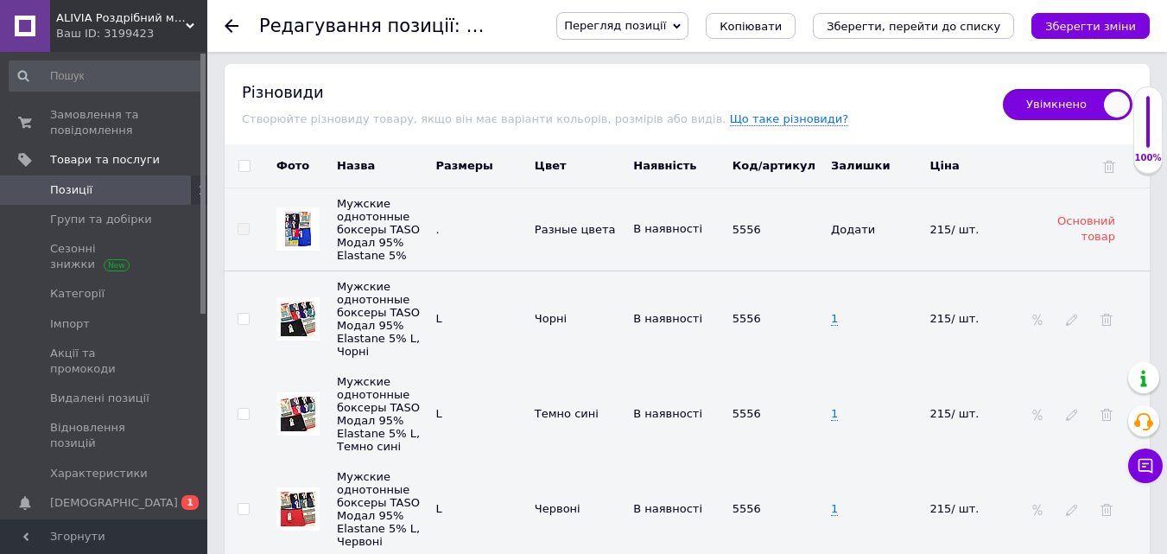
scroll to position [2591, 0]
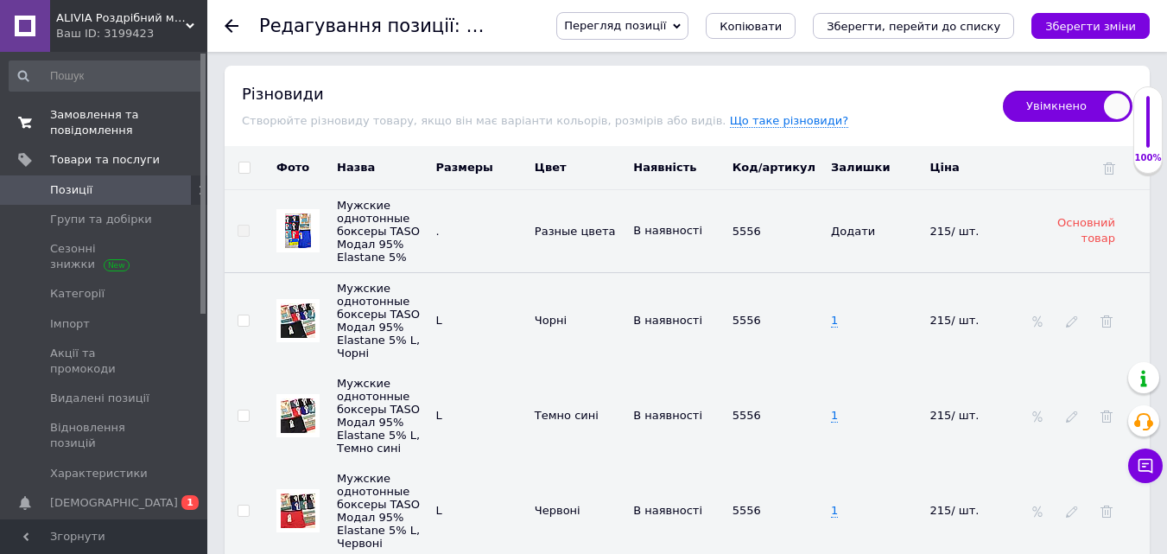
click at [100, 115] on span "Замовлення та повідомлення" at bounding box center [105, 122] width 110 height 31
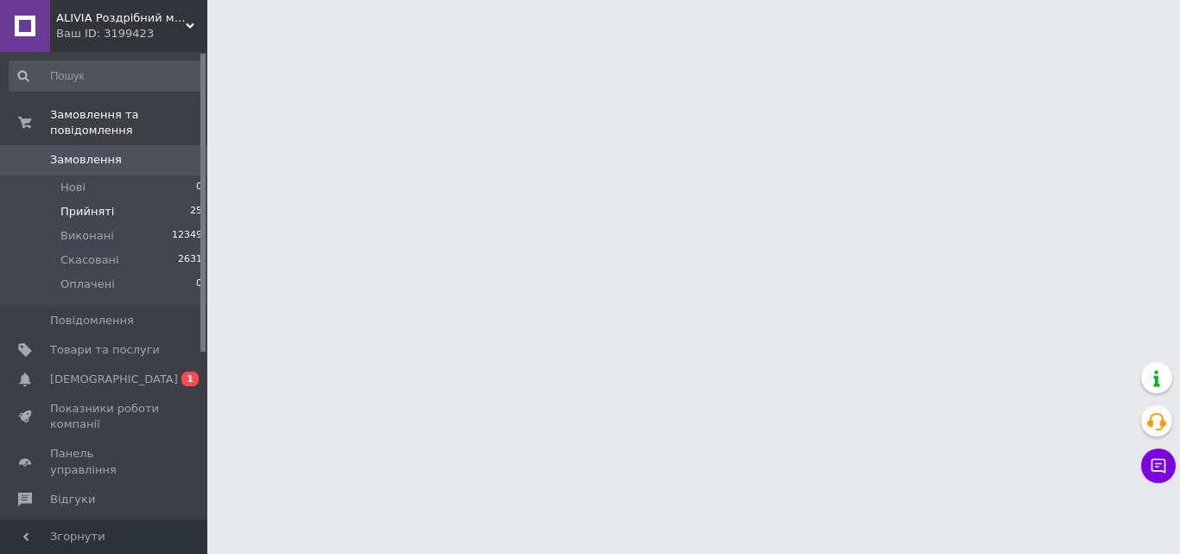
click at [118, 200] on li "Прийняті 25" at bounding box center [106, 212] width 212 height 24
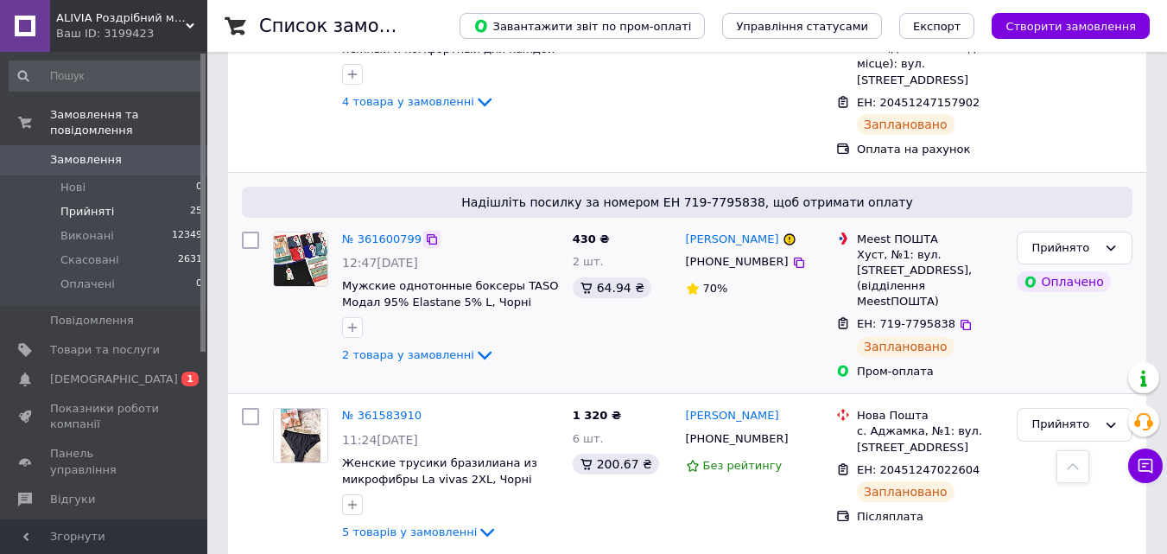
scroll to position [950, 0]
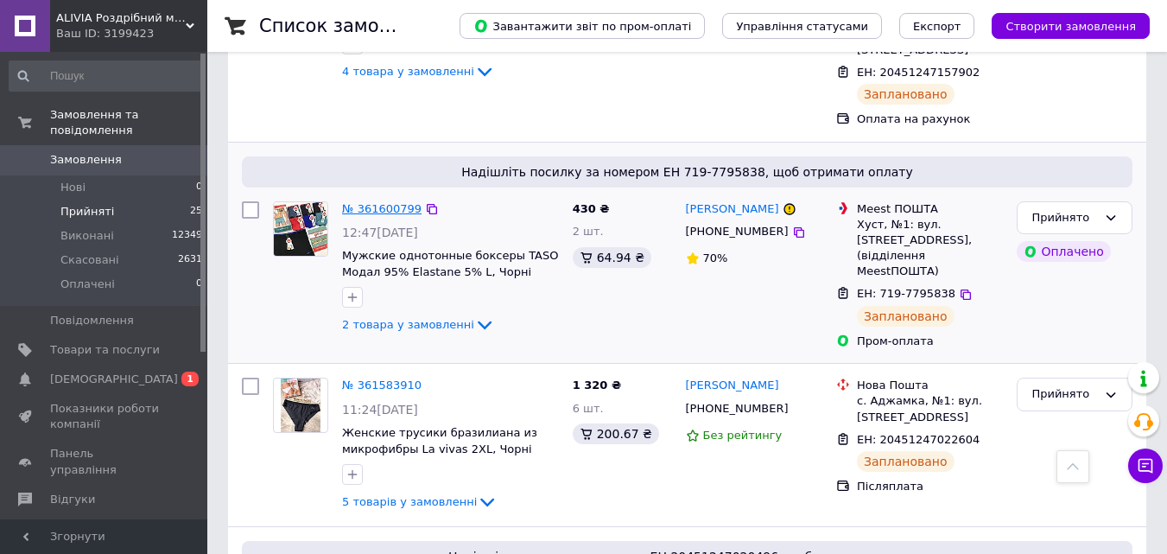
click at [377, 202] on link "№ 361600799" at bounding box center [381, 208] width 79 height 13
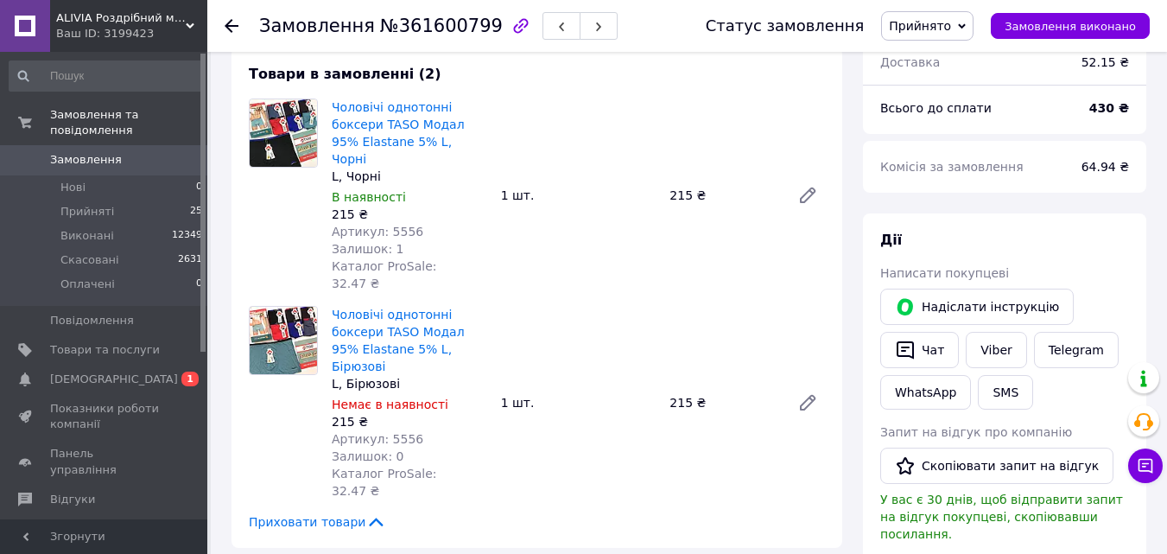
scroll to position [81, 0]
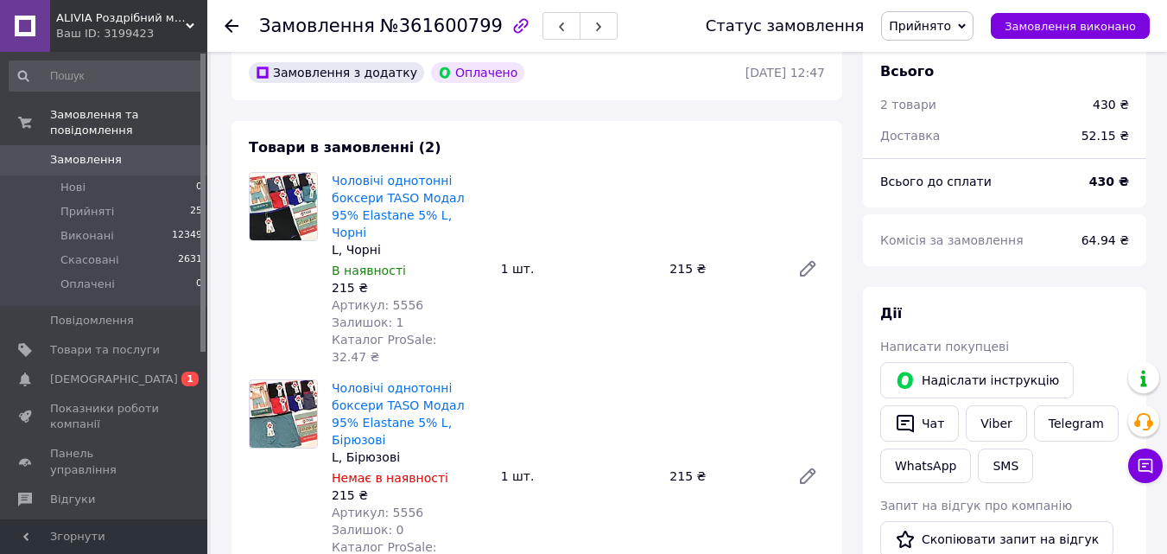
click at [228, 20] on icon at bounding box center [232, 26] width 14 height 14
